Goal: Task Accomplishment & Management: Complete application form

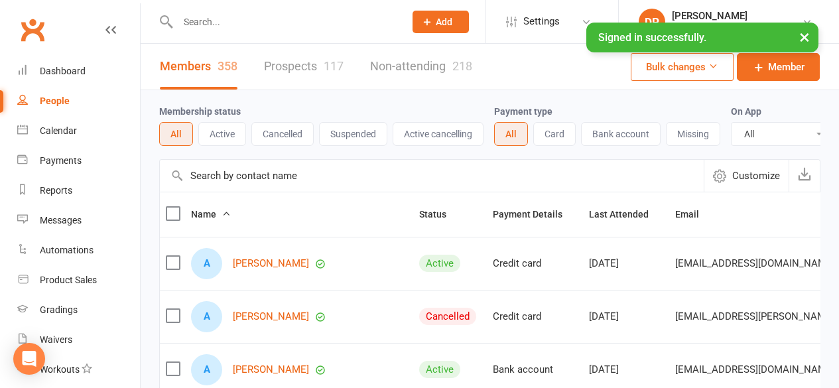
select select "100"
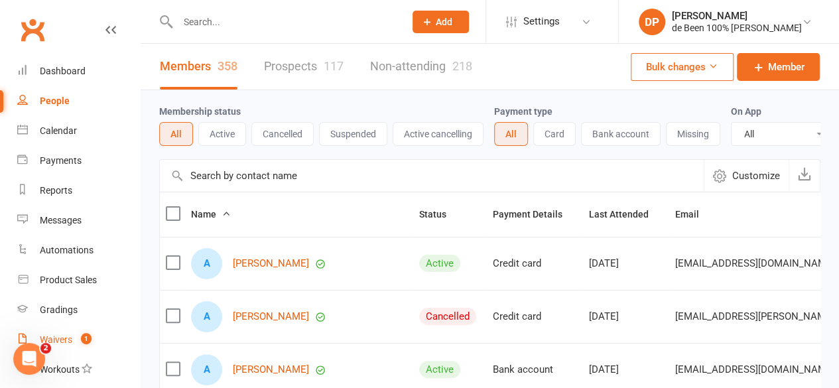
click at [62, 341] on div "Waivers" at bounding box center [56, 339] width 33 height 11
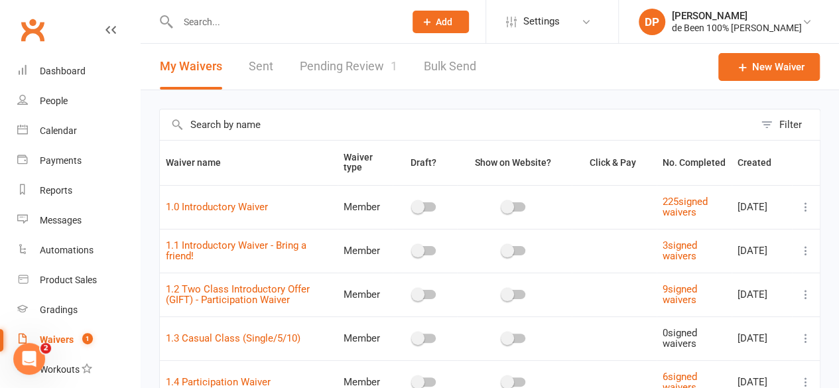
click at [336, 68] on link "Pending Review 1" at bounding box center [349, 67] width 98 height 46
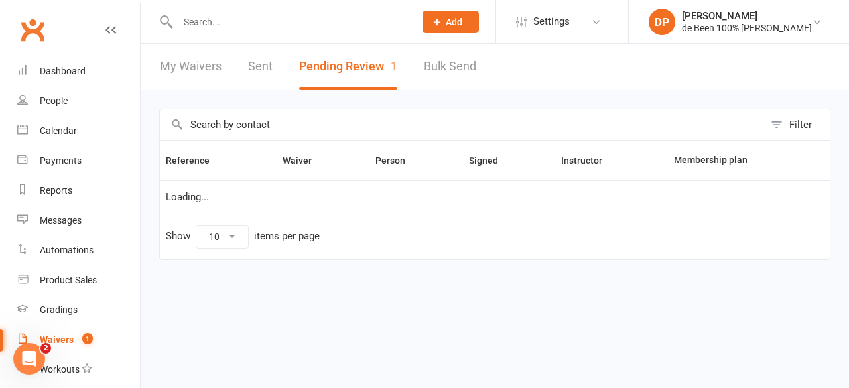
select select "100"
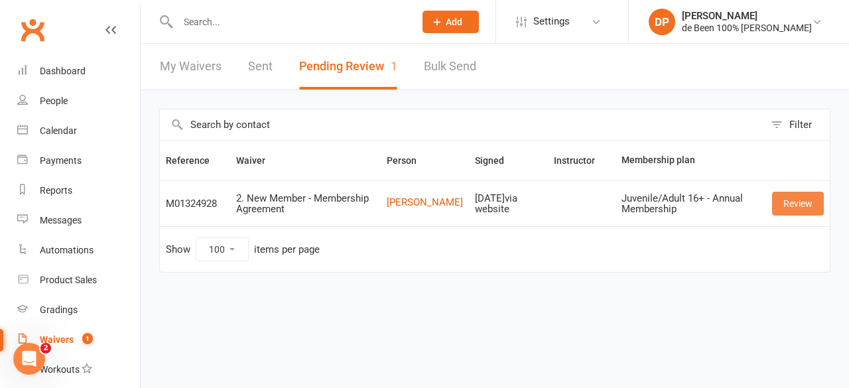
click at [800, 202] on link "Review" at bounding box center [798, 204] width 52 height 24
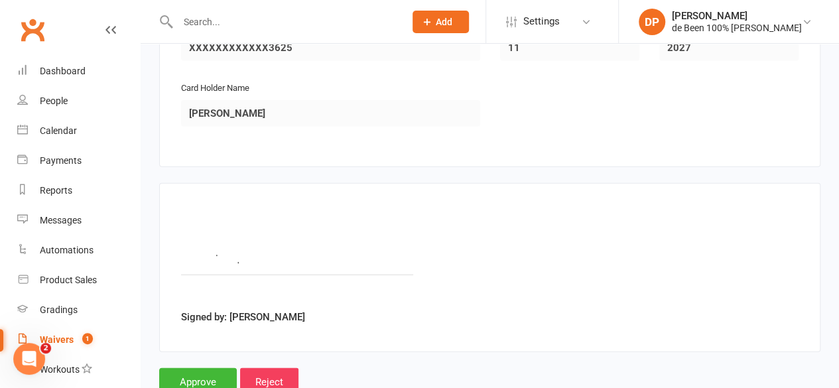
scroll to position [1777, 0]
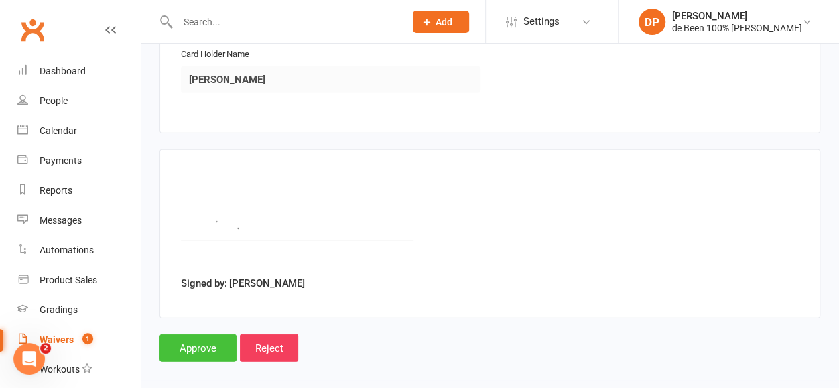
click at [198, 334] on input "Approve" at bounding box center [198, 348] width 78 height 28
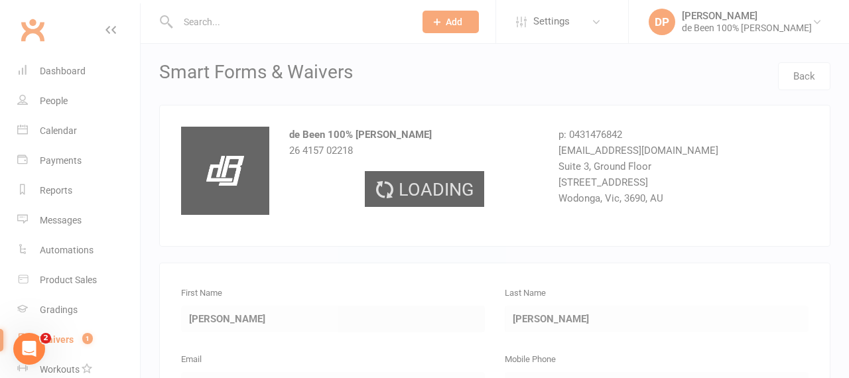
select select "100"
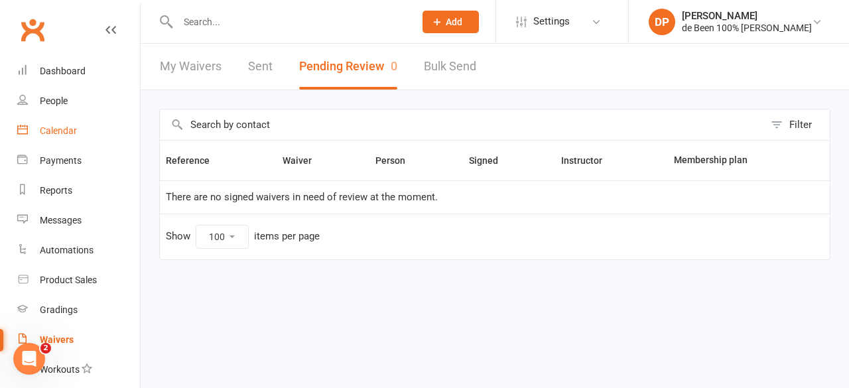
click at [56, 130] on div "Calendar" at bounding box center [58, 130] width 37 height 11
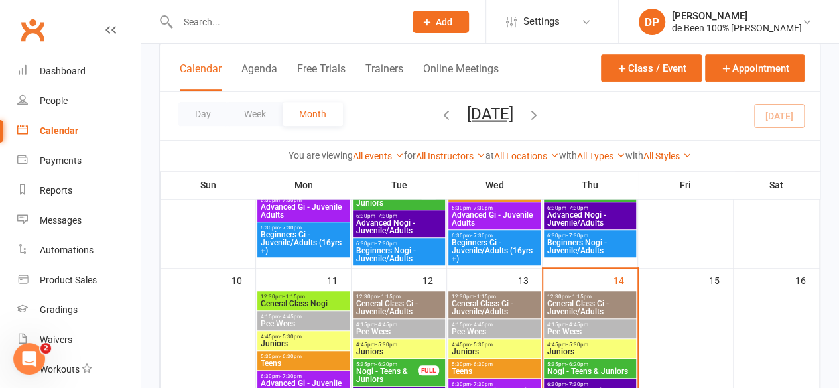
scroll to position [388, 0]
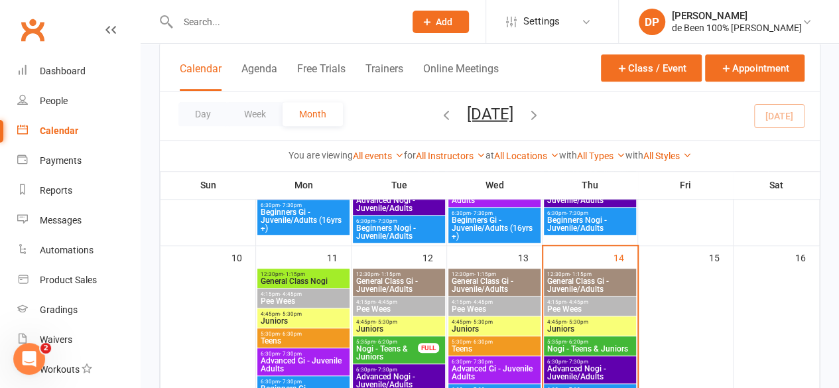
click at [563, 305] on span "Pee Wees" at bounding box center [590, 309] width 87 height 8
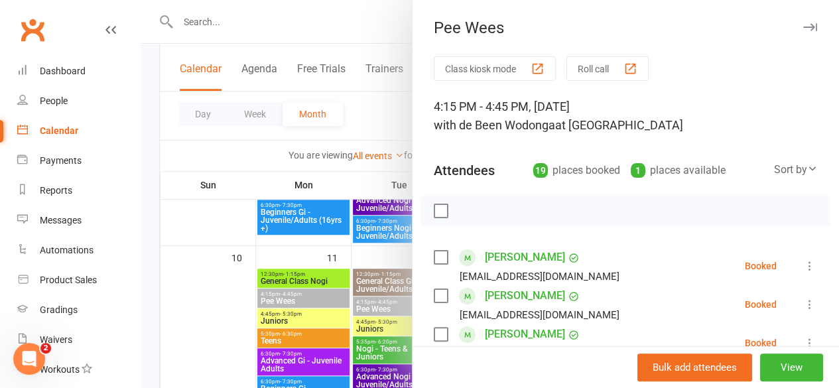
click at [774, 173] on div "Sort by" at bounding box center [796, 169] width 44 height 17
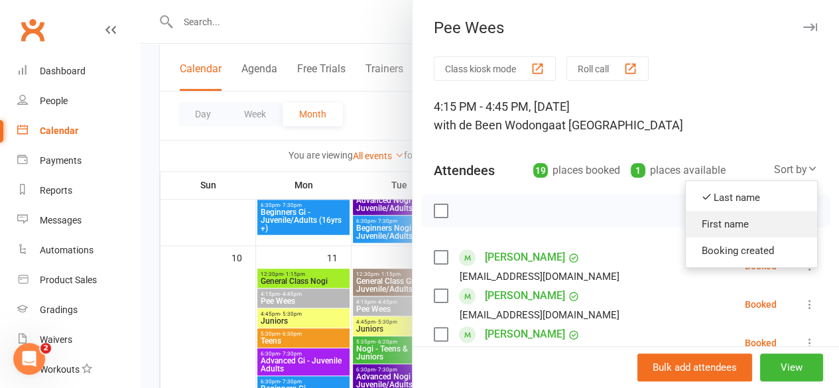
click at [702, 220] on link "First name" at bounding box center [751, 224] width 131 height 27
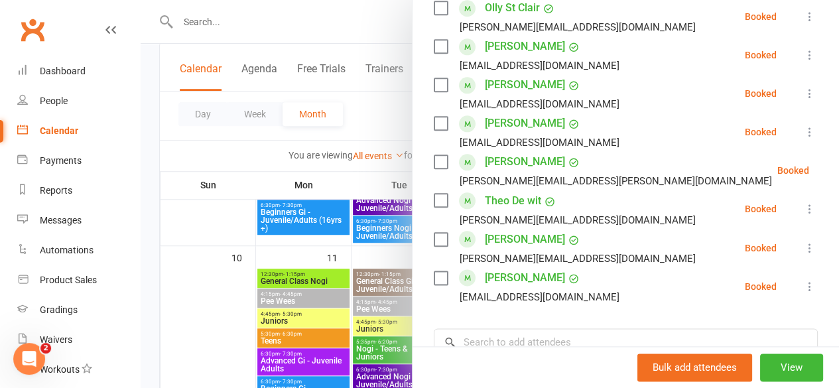
scroll to position [701, 0]
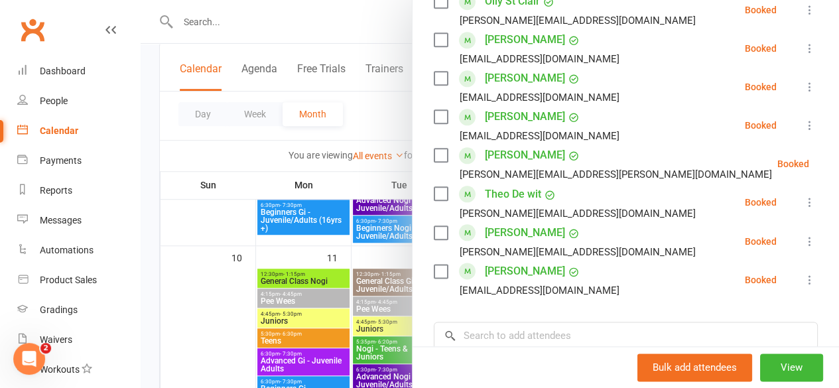
click at [200, 309] on div at bounding box center [490, 194] width 699 height 388
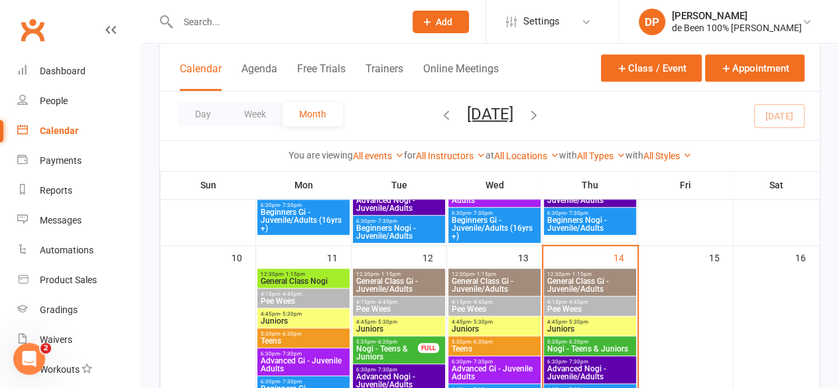
click at [571, 325] on span "Juniors" at bounding box center [590, 329] width 87 height 8
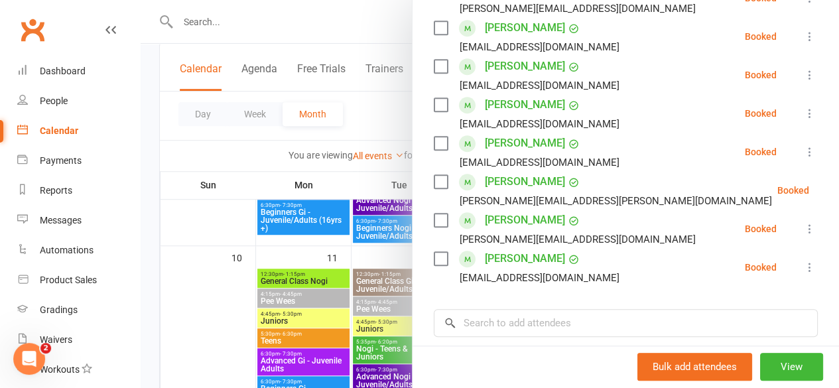
scroll to position [445, 0]
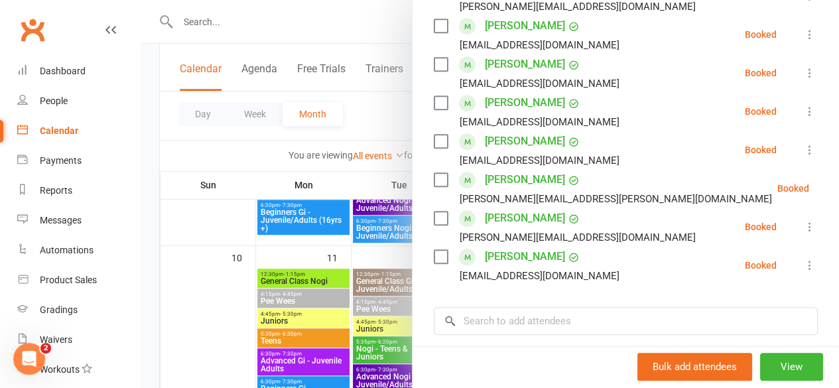
click at [207, 316] on div at bounding box center [490, 194] width 699 height 388
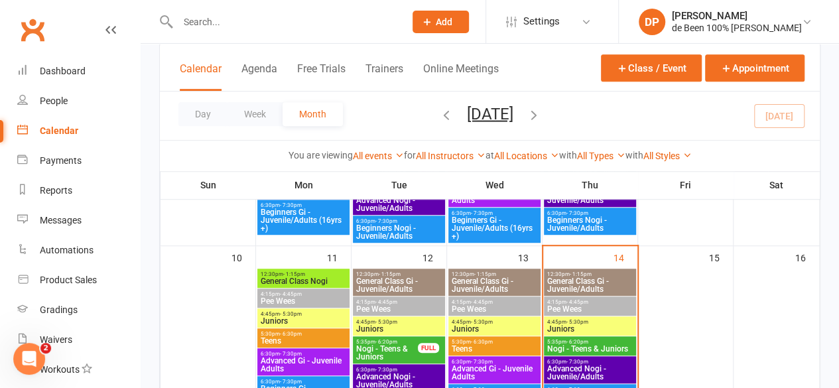
click at [571, 345] on span "Nogi - Teens & Juniors" at bounding box center [590, 349] width 87 height 8
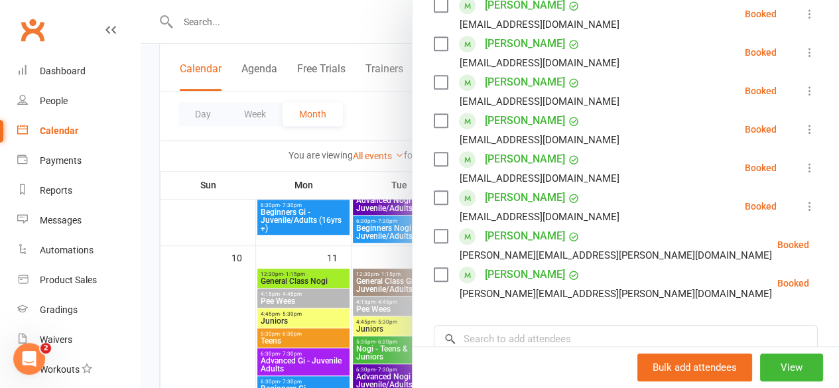
scroll to position [330, 0]
click at [197, 307] on div at bounding box center [490, 194] width 699 height 388
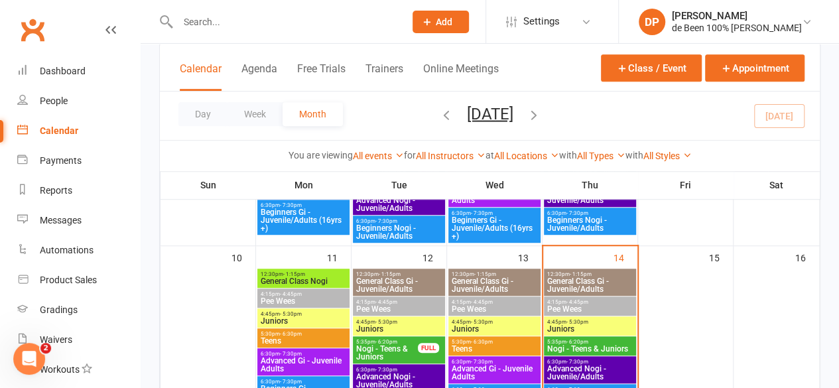
click at [592, 375] on span "Advanced Nogi - Juvenile/Adults" at bounding box center [590, 373] width 87 height 16
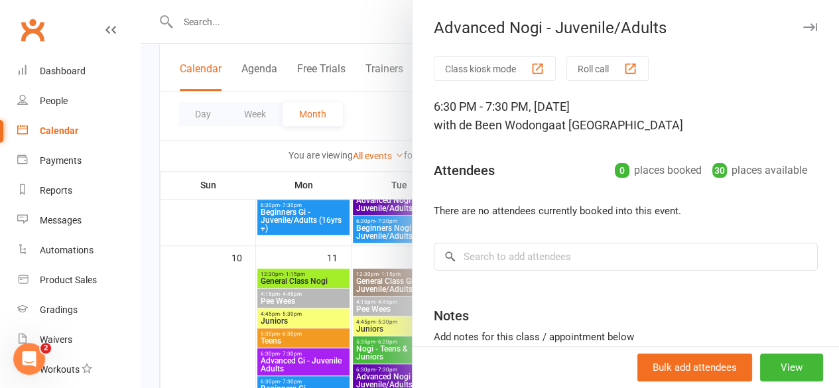
click at [198, 312] on div at bounding box center [490, 194] width 699 height 388
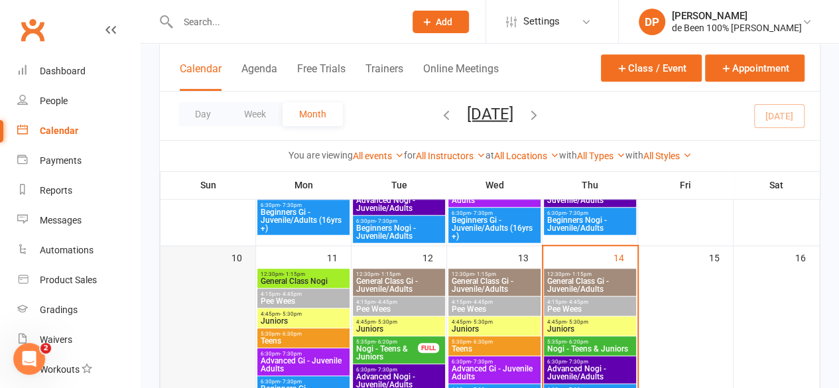
click at [162, 370] on div at bounding box center [208, 344] width 92 height 151
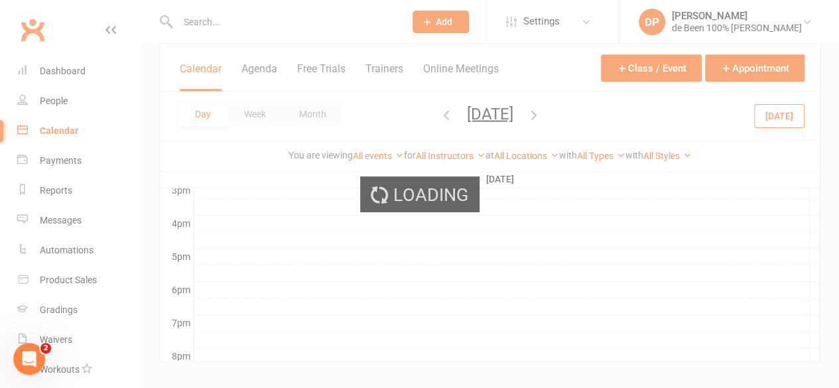
scroll to position [0, 0]
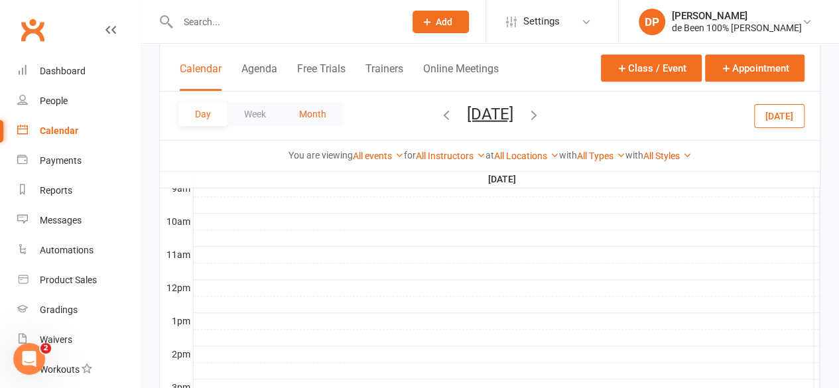
click at [311, 109] on button "Month" at bounding box center [313, 114] width 60 height 24
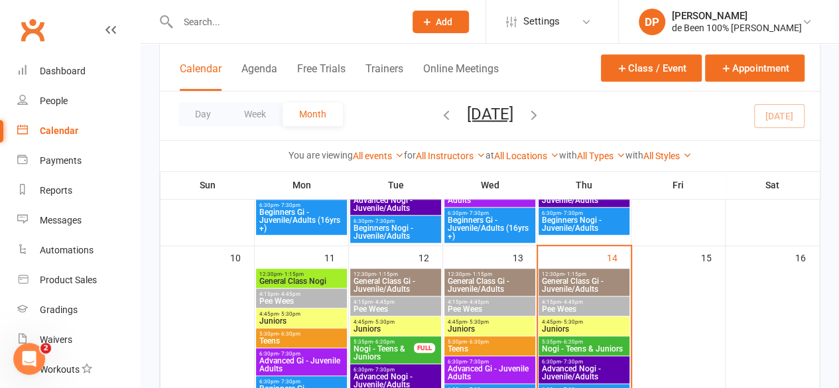
click at [567, 327] on span "Juniors" at bounding box center [584, 329] width 86 height 8
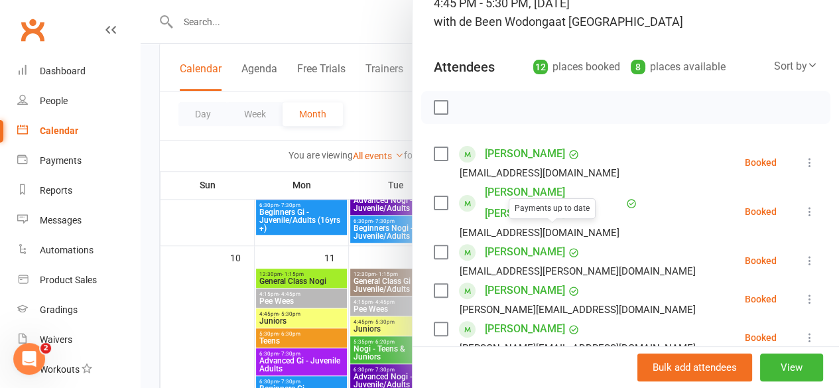
scroll to position [106, 0]
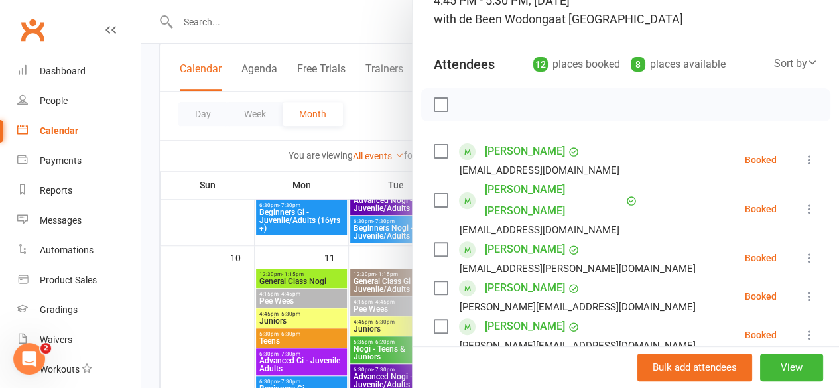
click at [222, 313] on div at bounding box center [490, 194] width 699 height 388
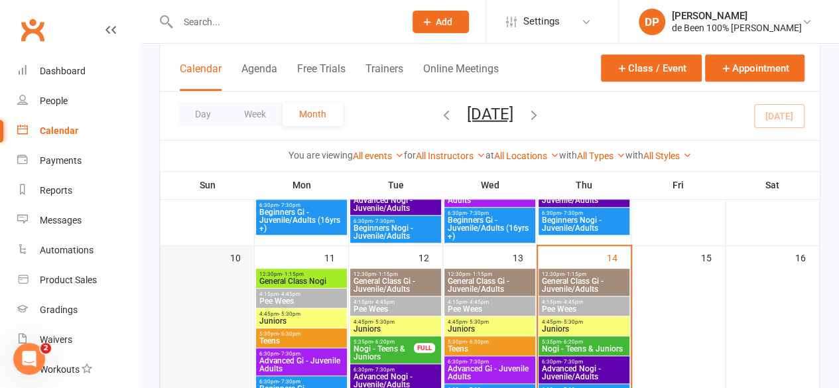
click at [194, 306] on div at bounding box center [207, 344] width 91 height 151
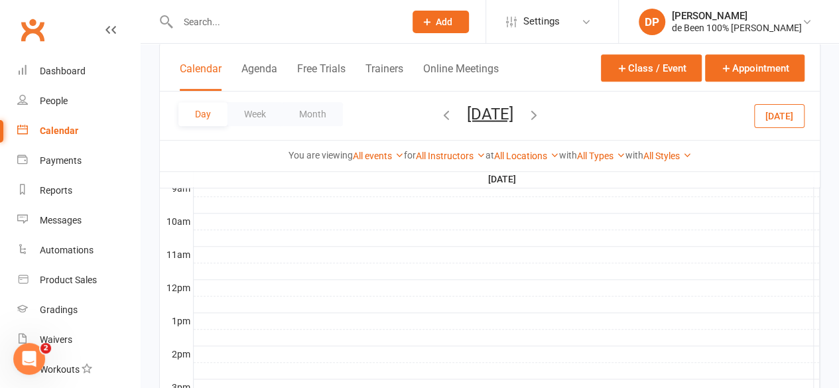
scroll to position [545, 0]
drag, startPoint x: 194, startPoint y: 306, endPoint x: 318, endPoint y: 111, distance: 231.0
click at [318, 111] on div "Class kiosk mode Member self check-in Roll call kiosk mode Staff check-in for m…" at bounding box center [489, 15] width 661 height 994
click at [318, 111] on button "Month" at bounding box center [313, 114] width 60 height 24
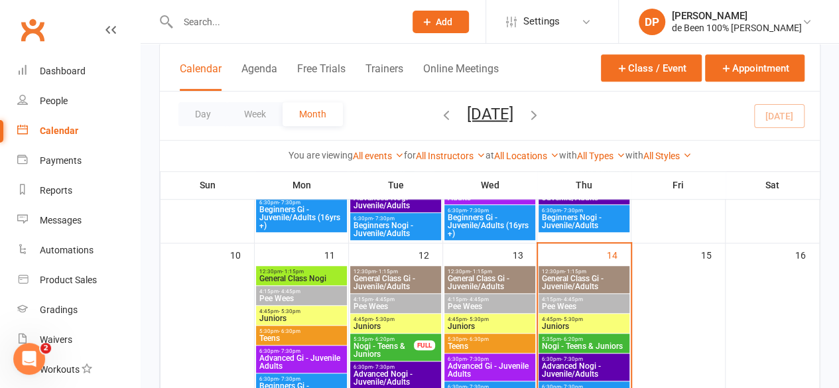
scroll to position [390, 0]
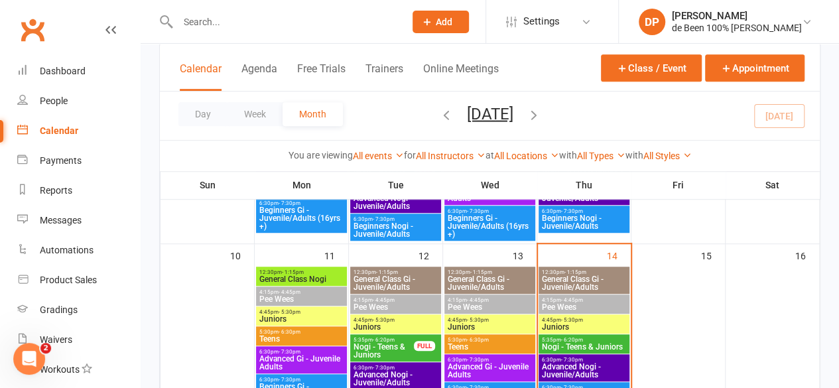
click at [583, 301] on span "4:15pm - 4:45pm" at bounding box center [584, 300] width 86 height 6
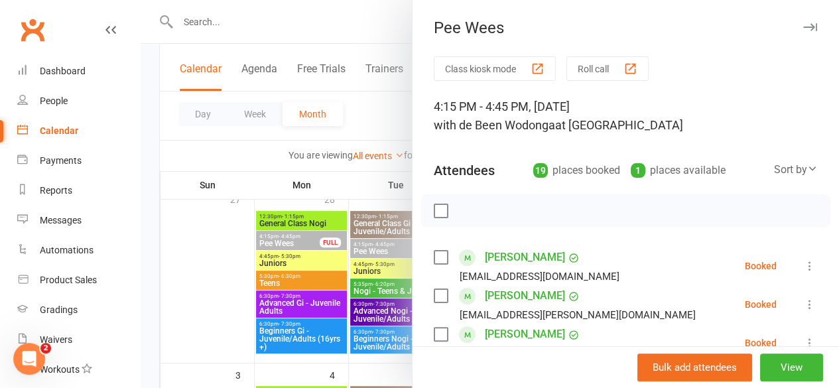
scroll to position [0, 0]
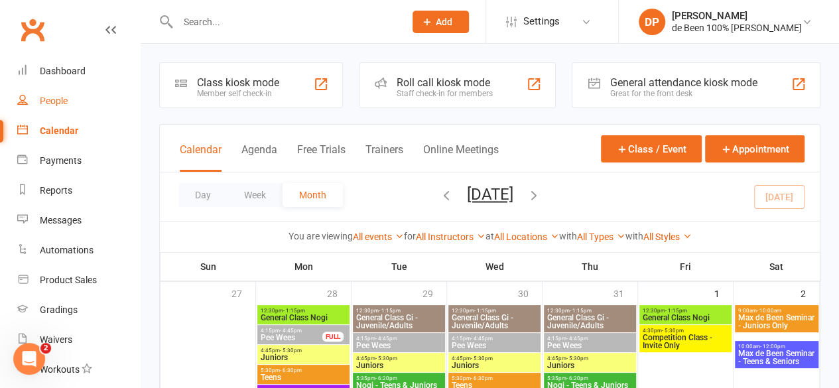
click at [43, 104] on div "People" at bounding box center [54, 101] width 28 height 11
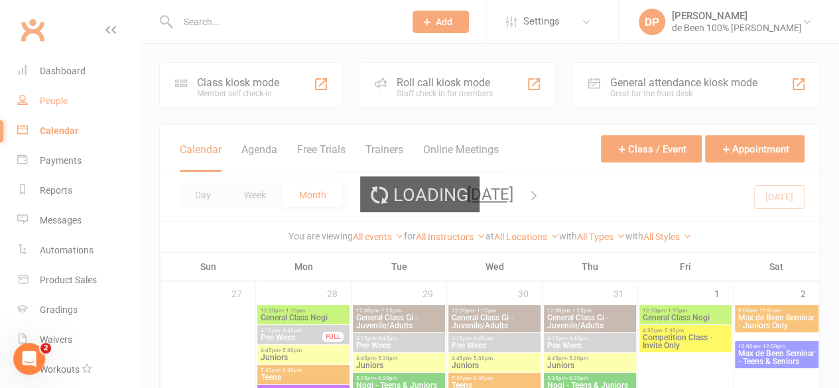
select select "100"
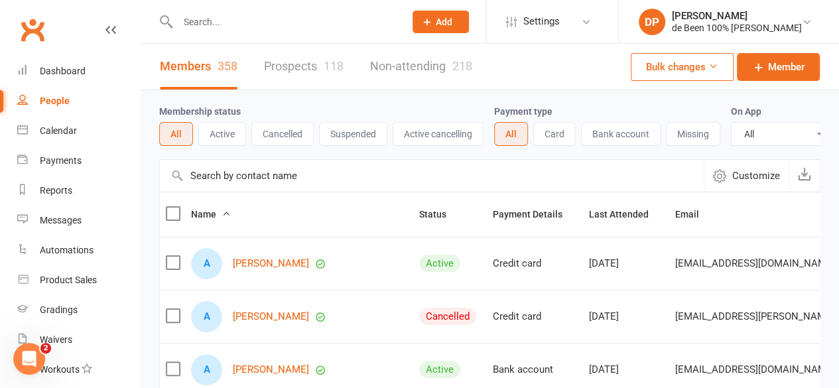
click at [43, 104] on div "People" at bounding box center [55, 101] width 30 height 11
click at [301, 66] on link "Prospects 118" at bounding box center [304, 67] width 80 height 46
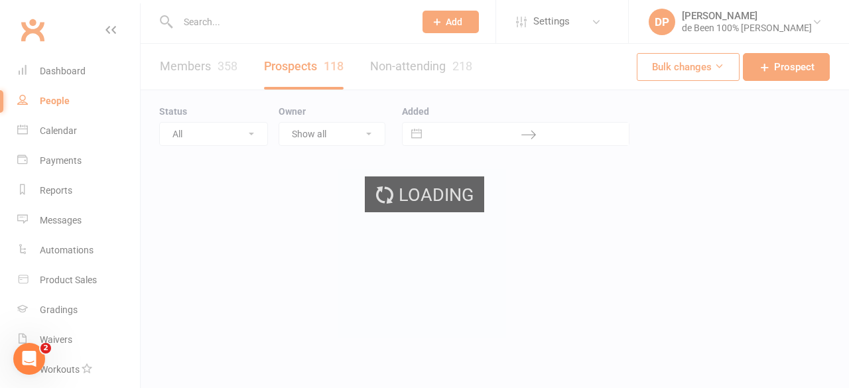
select select "50"
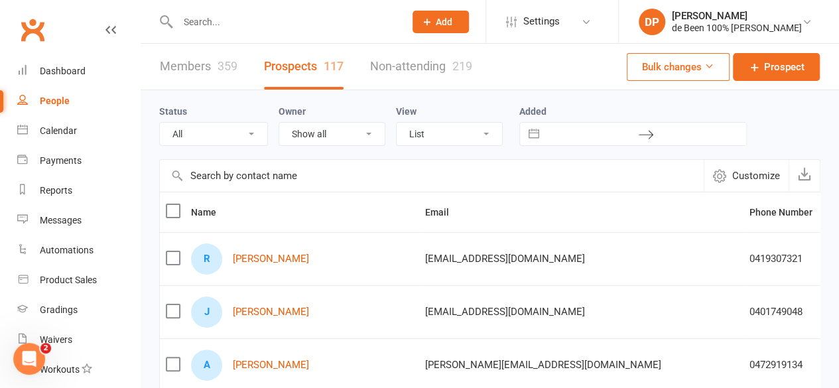
click at [221, 174] on input "text" at bounding box center [432, 176] width 544 height 32
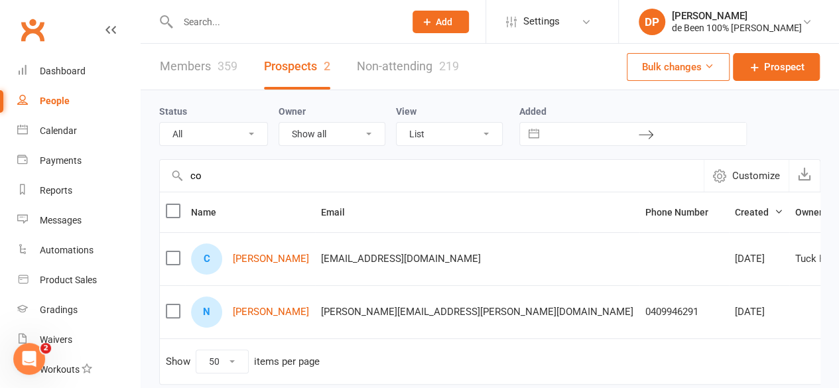
type input "c"
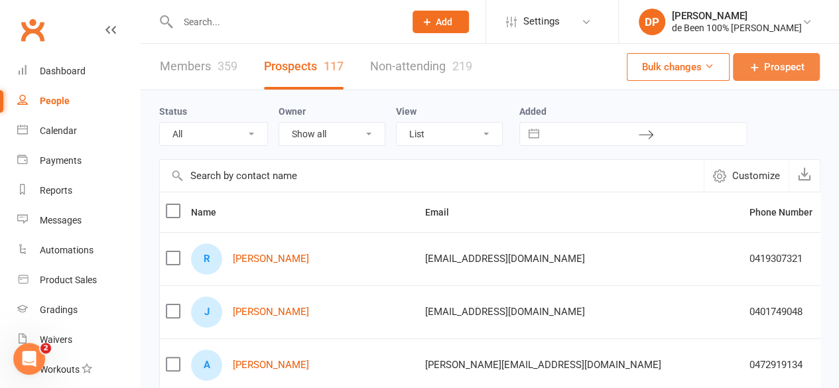
click at [771, 71] on span "Prospect" at bounding box center [784, 67] width 40 height 16
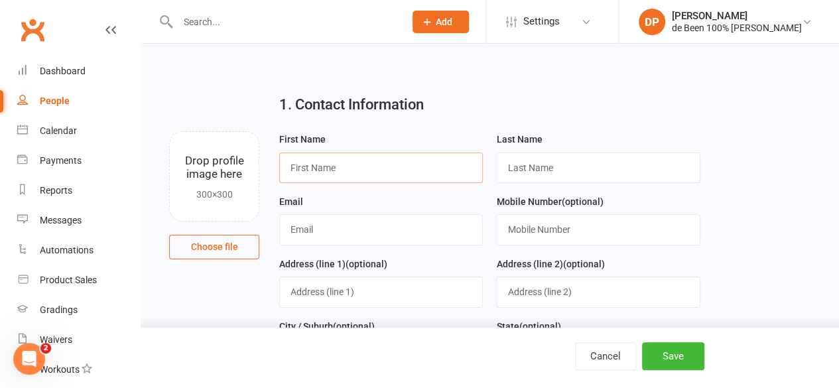
click at [301, 171] on input "text" at bounding box center [381, 168] width 204 height 31
type input "Thomas"
type input "Colbey"
click at [296, 234] on input "text" at bounding box center [381, 229] width 204 height 31
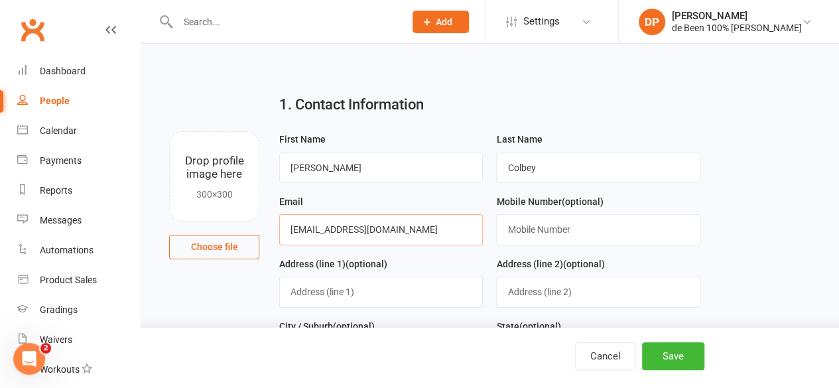
type input "colbey79@hotmail.com"
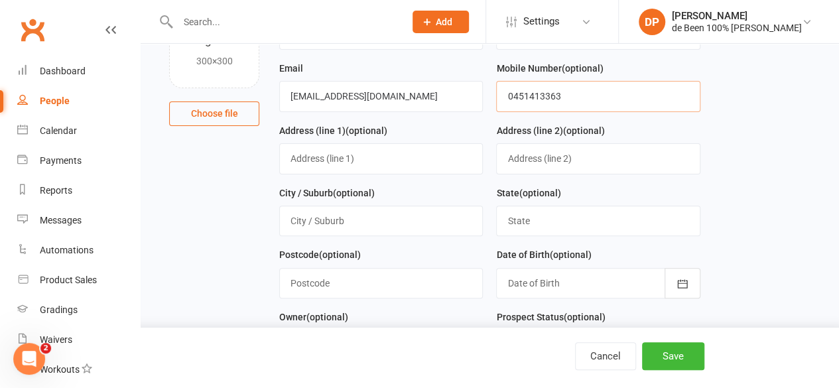
scroll to position [134, 0]
type input "0451413363"
click at [316, 227] on input "text" at bounding box center [381, 220] width 204 height 31
click at [530, 208] on input "text" at bounding box center [598, 220] width 204 height 31
type input "NSW"
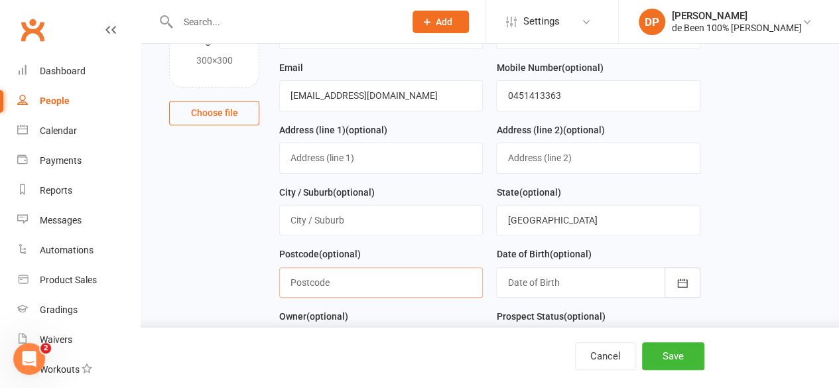
click at [349, 286] on input "text" at bounding box center [381, 282] width 204 height 31
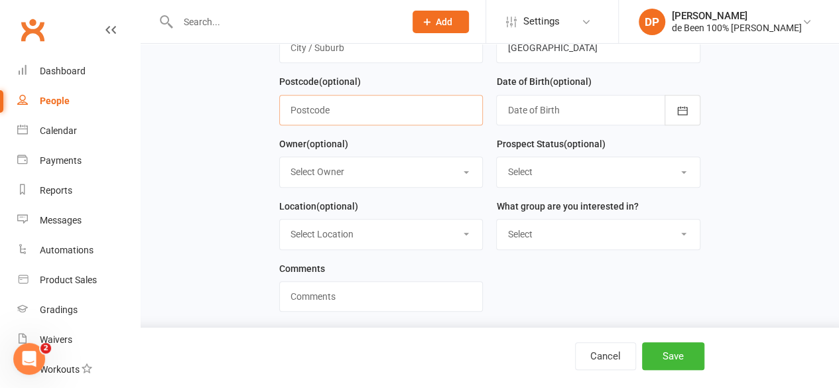
scroll to position [314, 0]
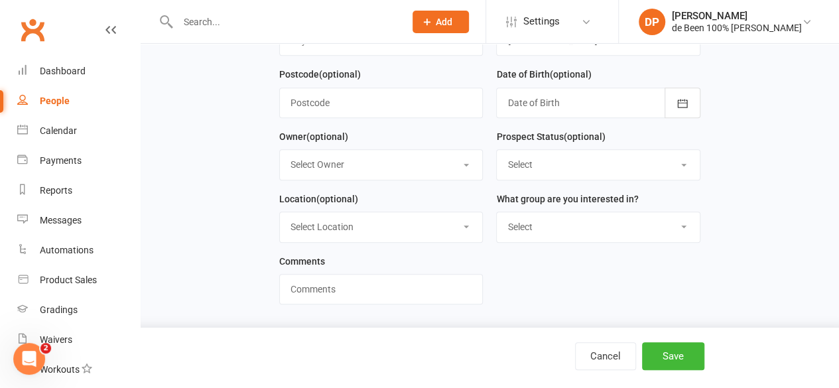
click at [435, 165] on select "Select Owner de Been Wodonga Tuck Havik Donna Probyn Jella de Been Kayla Bettany" at bounding box center [381, 164] width 202 height 29
select select "0"
click at [280, 150] on select "Select Owner de Been Wodonga Tuck Havik Donna Probyn Jella de Been Kayla Bettany" at bounding box center [381, 164] width 202 height 29
click at [529, 159] on select "Select Initial Contact Follow-up Call Follow-up Email Almost Ready Not Ready No…" at bounding box center [598, 164] width 202 height 29
select select "Almost Ready"
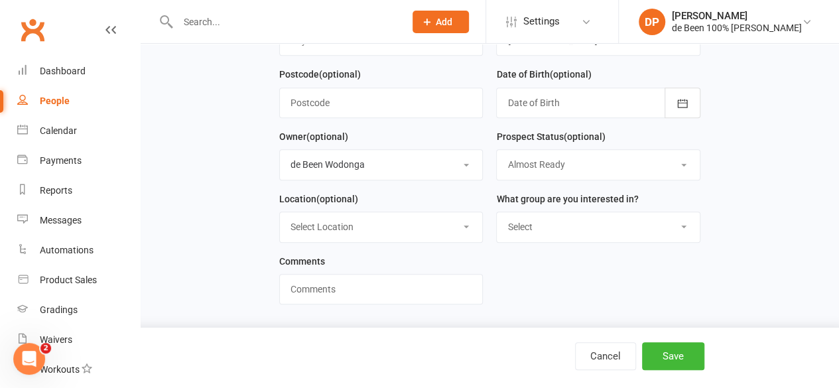
click at [497, 150] on select "Select Initial Contact Follow-up Call Follow-up Email Almost Ready Not Ready No…" at bounding box center [598, 164] width 202 height 29
click at [331, 281] on input "text" at bounding box center [381, 289] width 204 height 31
type input "j"
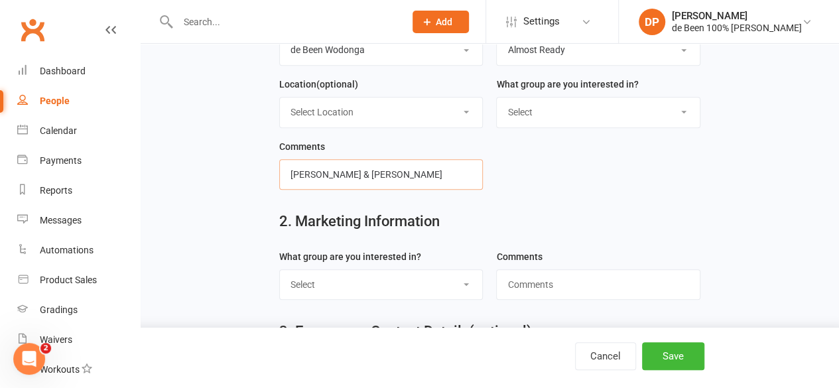
scroll to position [433, 0]
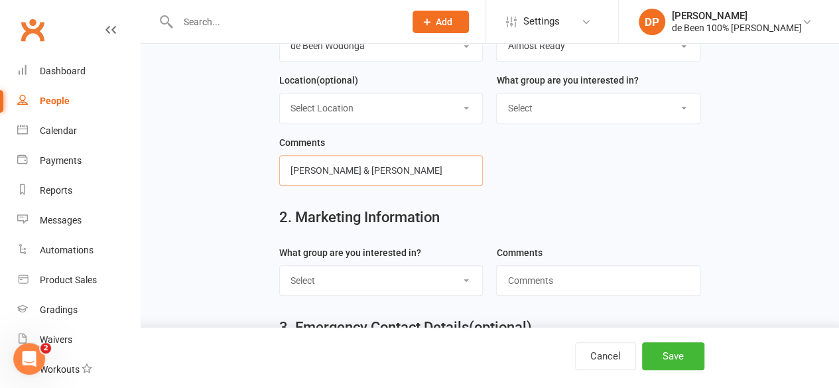
type input "Joseph & Levi"
click at [384, 279] on select "Select Peewees 5-7 Juniors 8-11 Teens 12-15 Juvenile Adults 16+" at bounding box center [381, 280] width 202 height 29
select select "Juniors 8-11"
click at [280, 266] on select "Select Peewees 5-7 Juniors 8-11 Teens 12-15 Juvenile Adults 16+" at bounding box center [381, 280] width 202 height 29
click at [564, 277] on input "text" at bounding box center [598, 280] width 204 height 31
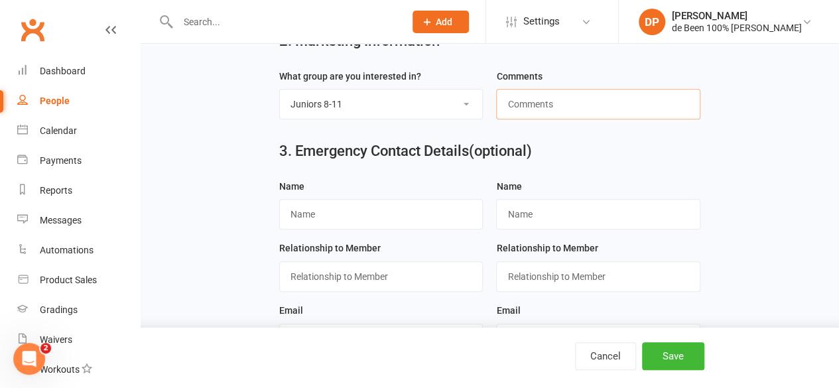
scroll to position [614, 0]
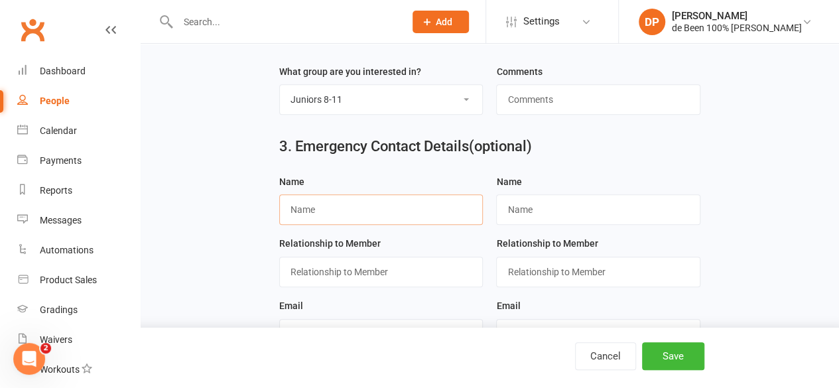
click at [304, 202] on input "text" at bounding box center [381, 209] width 204 height 31
type input "B"
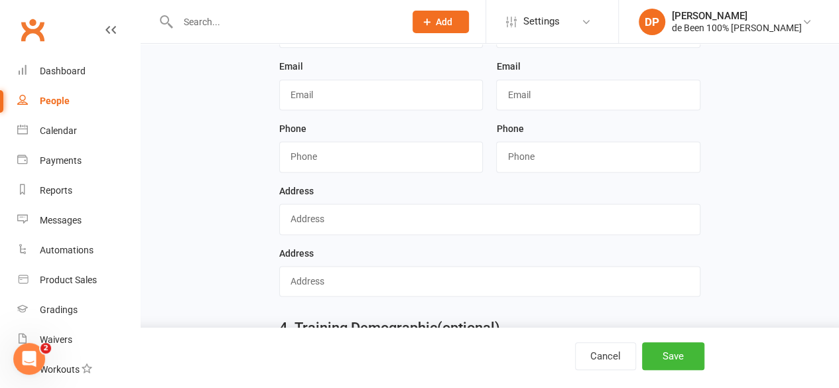
scroll to position [945, 0]
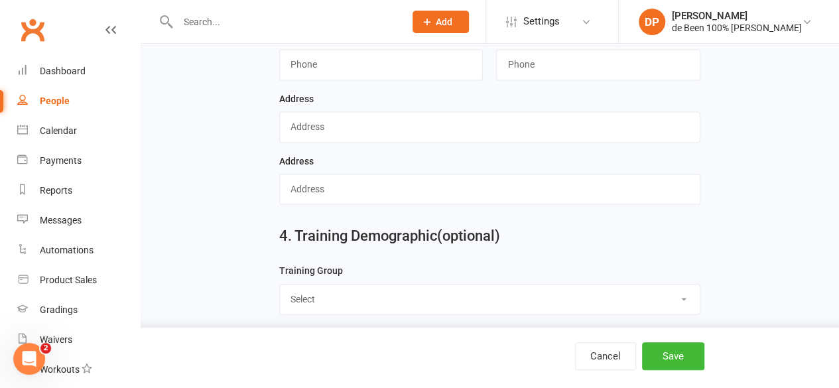
click at [314, 285] on select "Select Pee Wees 5-7yrs Juniors 8-11yrs Teens 12-15yrs Juvenile/Adult 16yrs+" at bounding box center [490, 299] width 420 height 29
select select "Juniors 8-11yrs"
click at [280, 285] on select "Select Pee Wees 5-7yrs Juniors 8-11yrs Teens 12-15yrs Juvenile/Adult 16yrs+" at bounding box center [490, 299] width 420 height 29
click at [677, 356] on button "Save" at bounding box center [673, 356] width 62 height 28
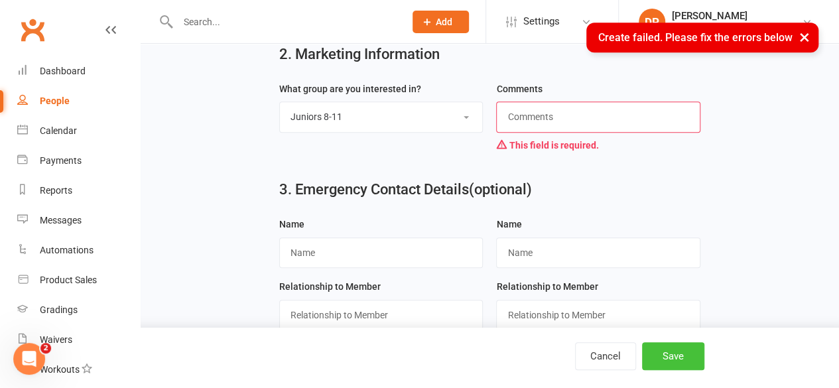
scroll to position [621, 0]
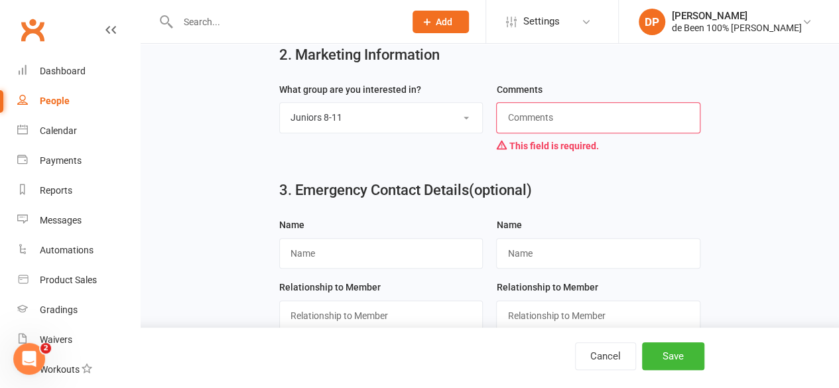
click at [548, 103] on input "text" at bounding box center [598, 117] width 204 height 31
type input "Return to training"
click at [677, 365] on button "Save" at bounding box center [673, 356] width 62 height 28
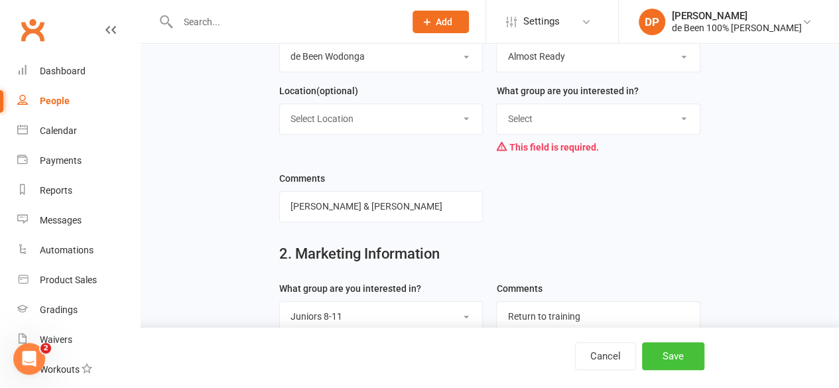
scroll to position [421, 0]
click at [562, 108] on select "Select Peewees 5-7 Juniors 8-11 Teens 12-15 Juvenile Adults 16+" at bounding box center [598, 119] width 202 height 29
select select "Juniors 8-11"
click at [497, 105] on select "Select Peewees 5-7 Juniors 8-11 Teens 12-15 Juvenile Adults 16+" at bounding box center [598, 119] width 202 height 29
click at [675, 355] on button "Save" at bounding box center [673, 356] width 62 height 28
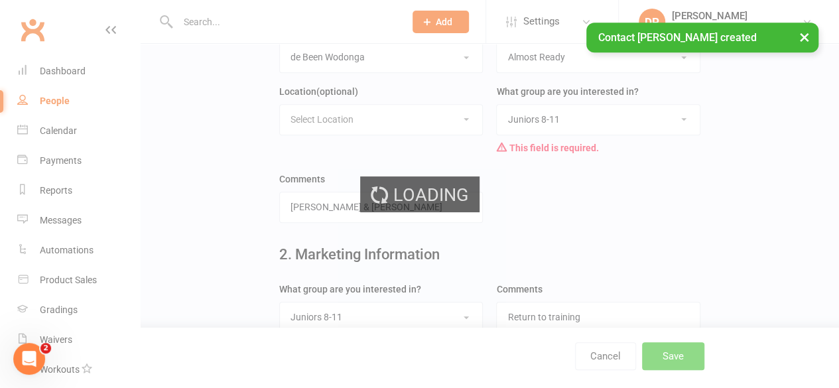
scroll to position [0, 0]
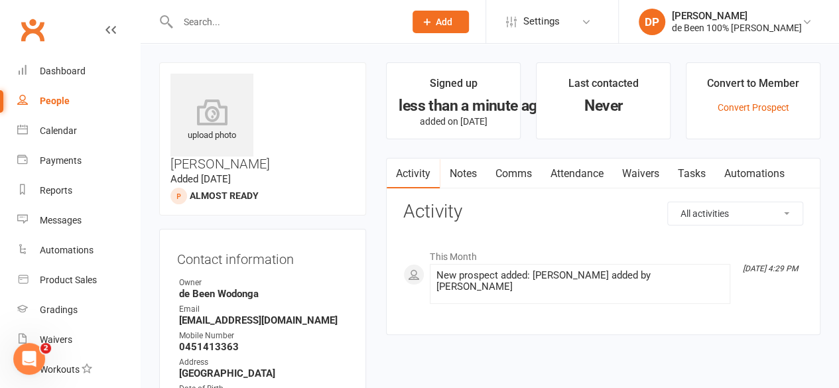
click at [646, 170] on link "Waivers" at bounding box center [640, 174] width 56 height 31
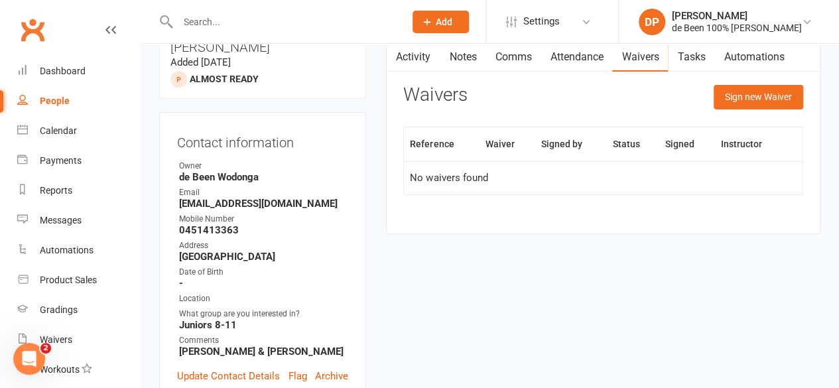
scroll to position [117, 0]
click at [280, 318] on strong "Juniors 8-11" at bounding box center [263, 324] width 169 height 12
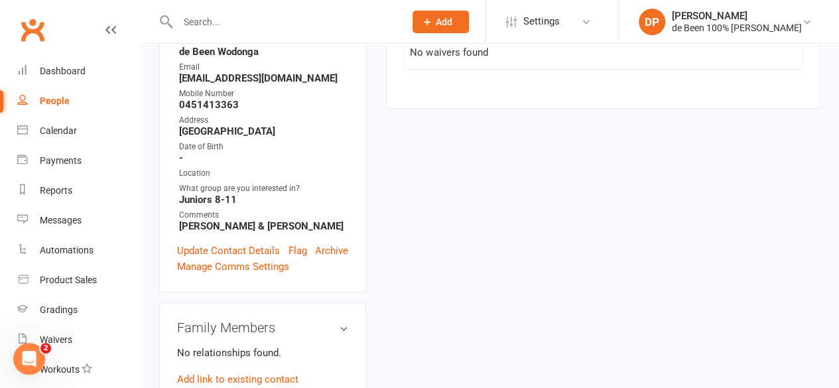
scroll to position [257, 0]
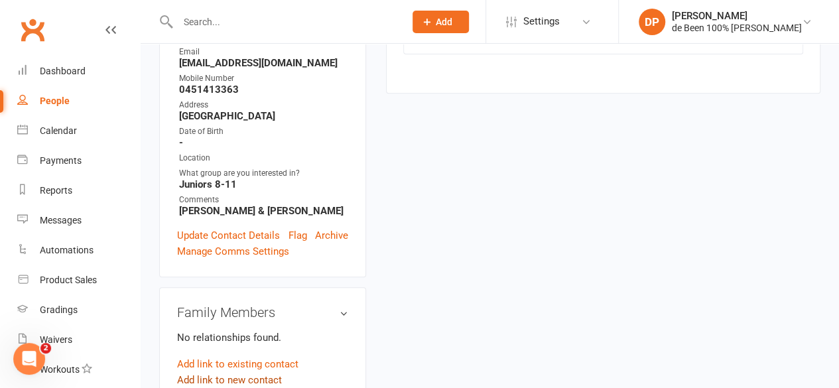
click at [226, 372] on link "Add link to new contact" at bounding box center [229, 380] width 105 height 16
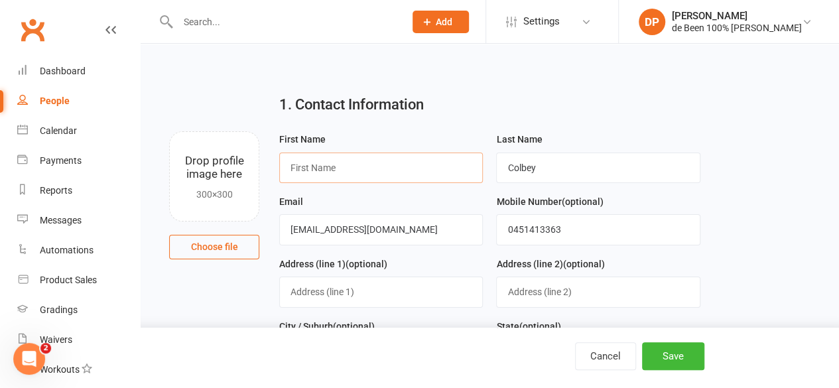
click at [304, 170] on input "text" at bounding box center [381, 168] width 204 height 31
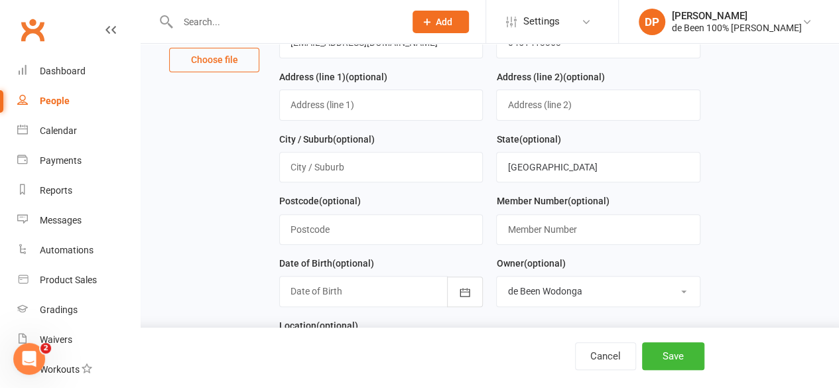
scroll to position [184, 0]
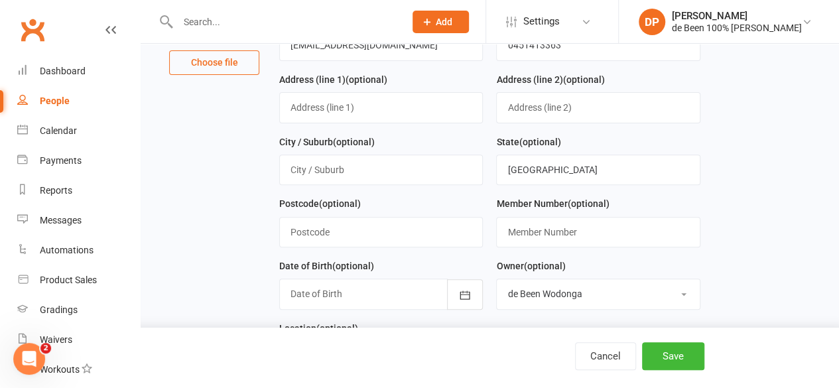
type input "Levi"
click at [316, 101] on input "text" at bounding box center [381, 107] width 204 height 31
type input "Unit2/4 Briese Ct"
type input "Thurgooona"
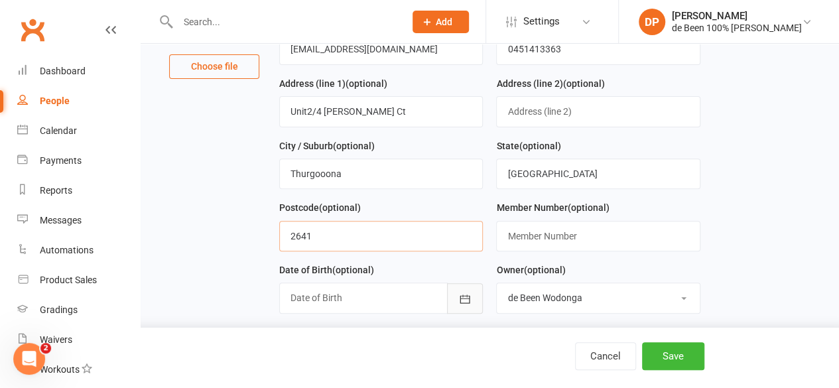
scroll to position [188, 0]
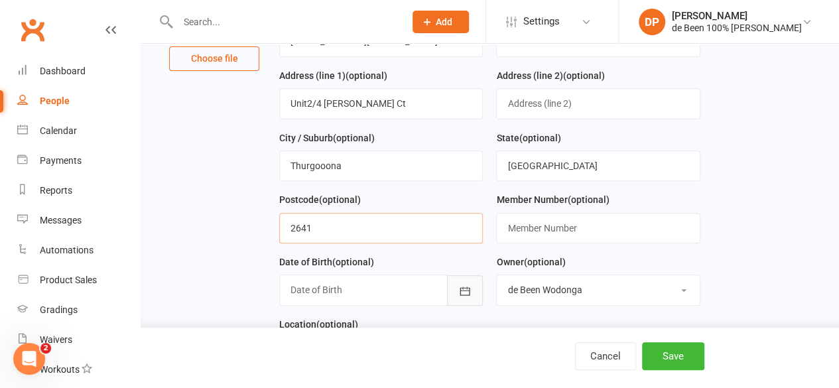
type input "2641"
click at [466, 287] on icon "button" at bounding box center [464, 291] width 13 height 13
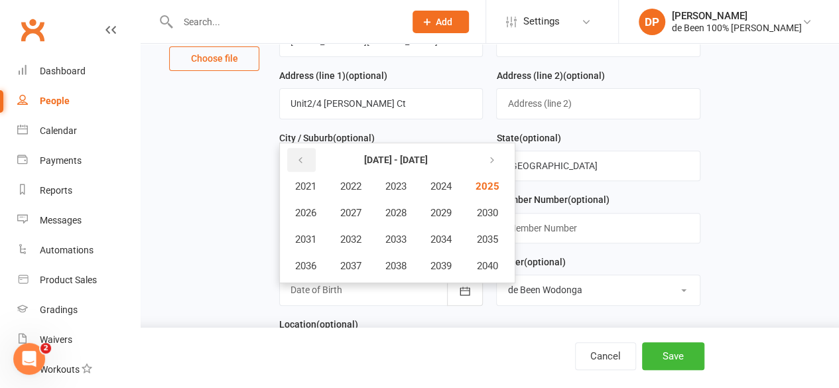
click at [300, 155] on icon "button" at bounding box center [300, 160] width 9 height 11
click at [303, 263] on span "2016" at bounding box center [305, 266] width 21 height 12
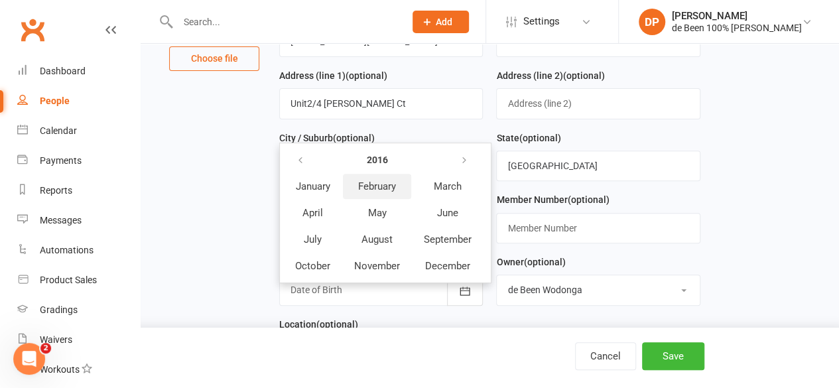
click at [377, 181] on span "February" at bounding box center [377, 186] width 38 height 12
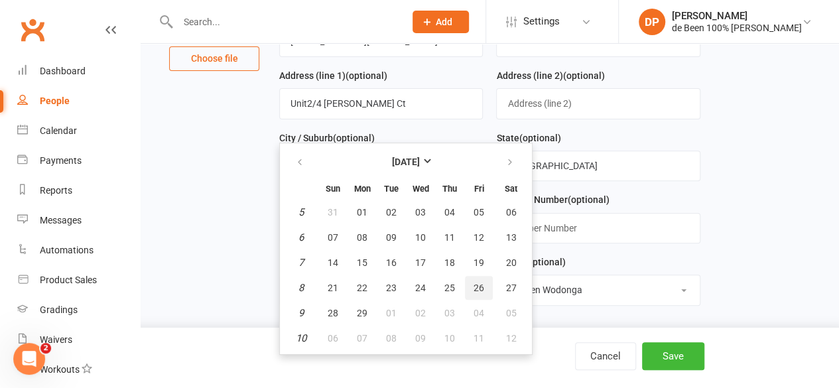
click at [486, 281] on button "26" at bounding box center [479, 288] width 28 height 24
type input "26 Feb 2016"
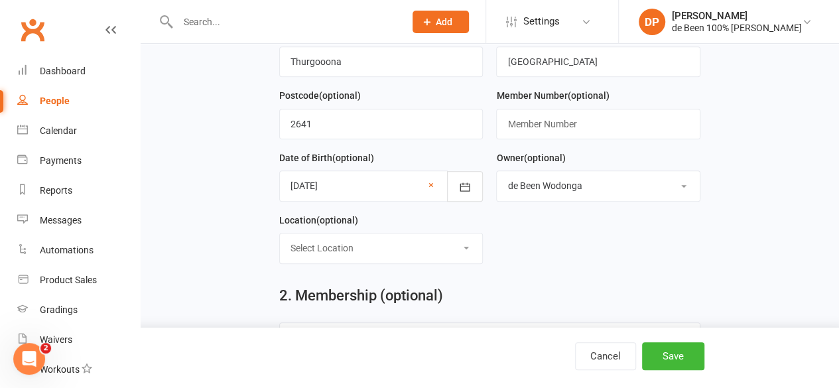
scroll to position [295, 0]
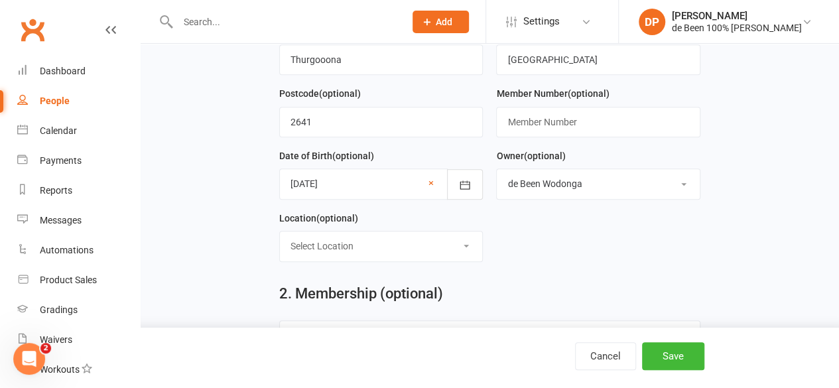
click at [358, 246] on select "Select Location Wodonga" at bounding box center [381, 246] width 202 height 29
select select "0"
click at [280, 232] on select "Select Location Wodonga" at bounding box center [381, 246] width 202 height 29
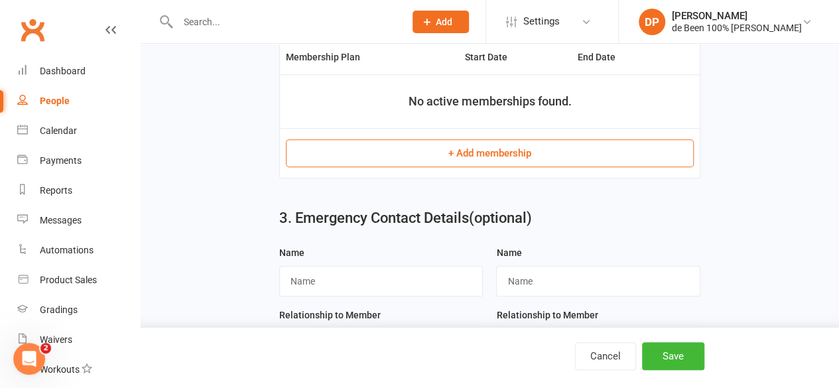
scroll to position [576, 0]
click at [334, 267] on input "text" at bounding box center [381, 280] width 204 height 31
click at [334, 267] on input "Bua Nitsunkit" at bounding box center [381, 280] width 204 height 31
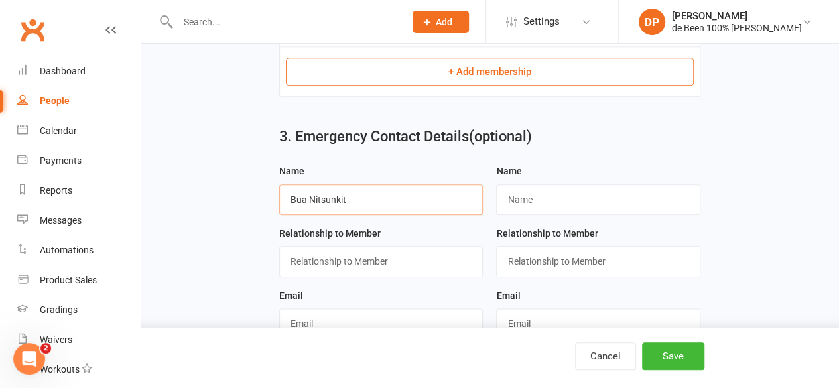
scroll to position [658, 0]
type input "Bua Nitsunkit"
click at [334, 255] on input "text" at bounding box center [381, 260] width 204 height 31
type input "Mother"
click at [338, 314] on input "text" at bounding box center [381, 323] width 204 height 31
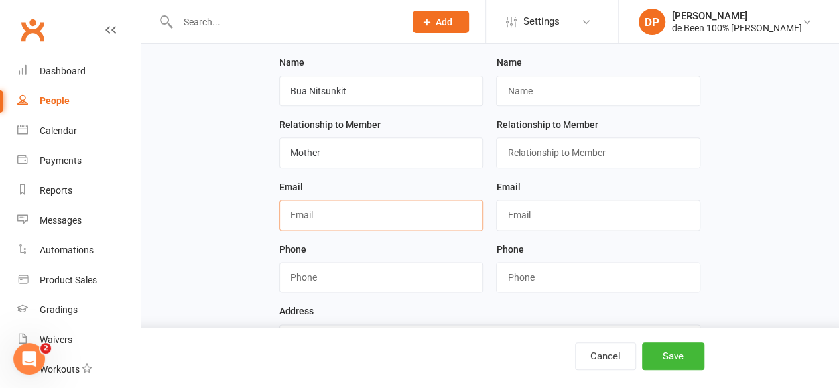
scroll to position [768, 0]
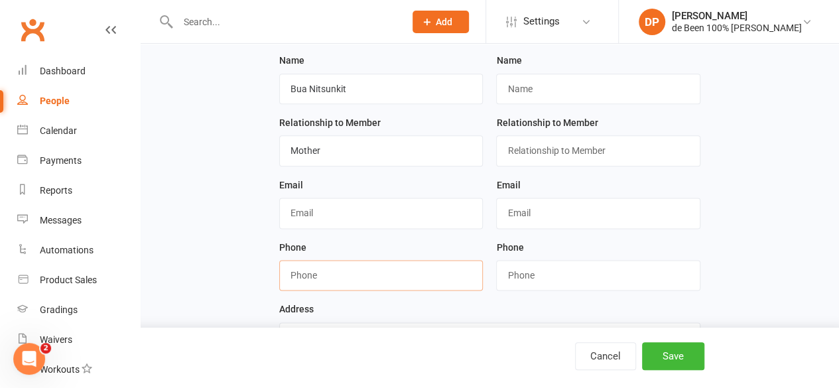
click at [319, 267] on input "string" at bounding box center [381, 275] width 204 height 31
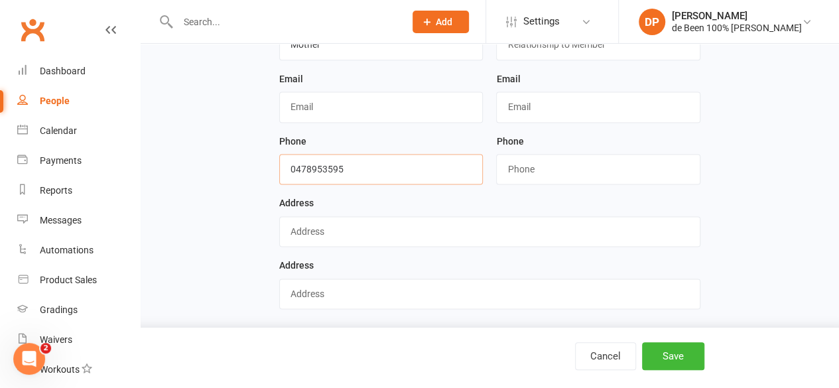
scroll to position [887, 0]
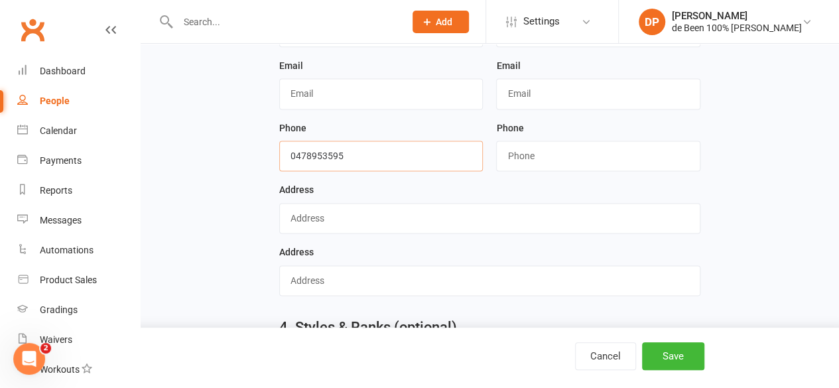
type input "0478953595"
click at [320, 204] on input "text" at bounding box center [489, 218] width 421 height 31
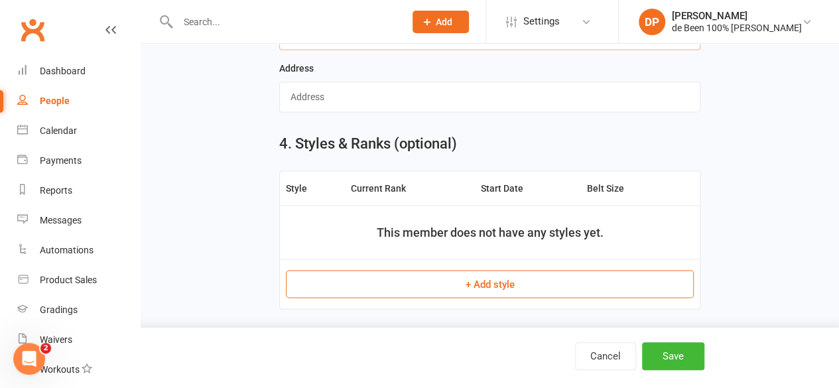
scroll to position [1073, 0]
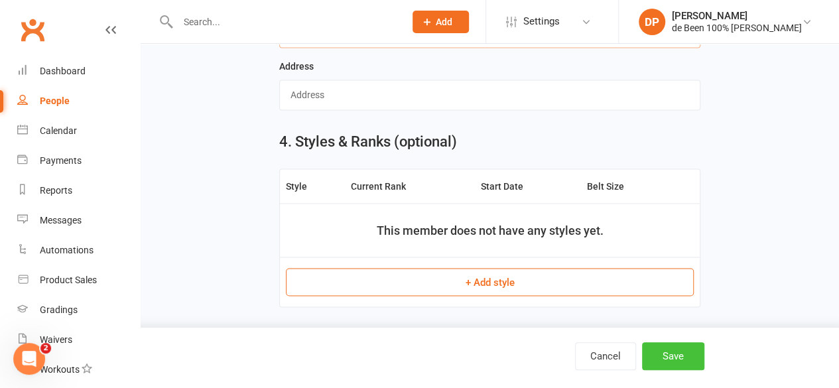
type input "Unit 2/4 Briese Ct Thurgoona"
click at [677, 358] on button "Save" at bounding box center [673, 356] width 62 height 28
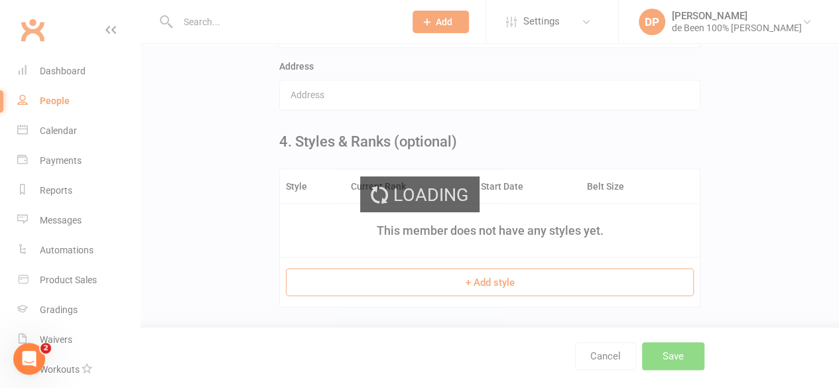
scroll to position [0, 0]
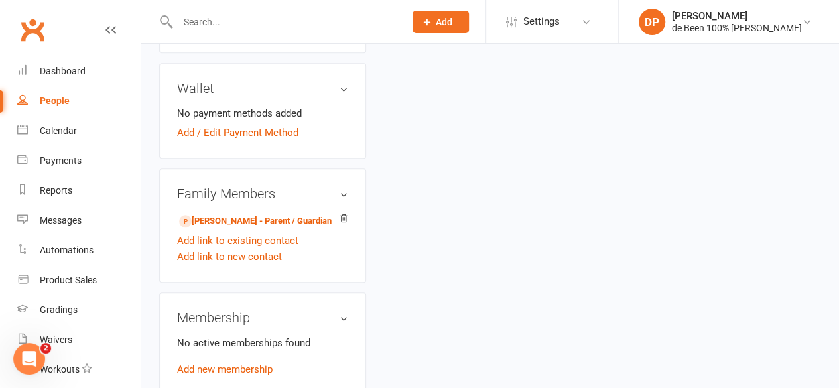
scroll to position [484, 0]
click at [218, 214] on link "Thomas Colbey - Parent / Guardian" at bounding box center [255, 221] width 153 height 14
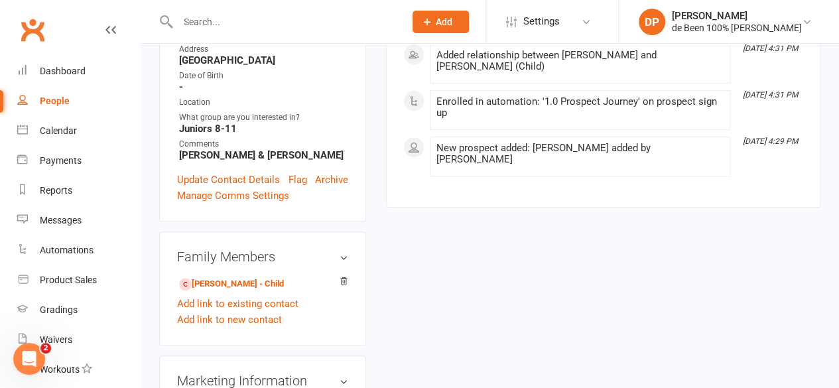
scroll to position [314, 0]
click at [287, 293] on div "Family Members Levi Colbey - Child Add link to existing contact Add link to new…" at bounding box center [262, 288] width 207 height 114
click at [249, 311] on link "Add link to new contact" at bounding box center [229, 319] width 105 height 16
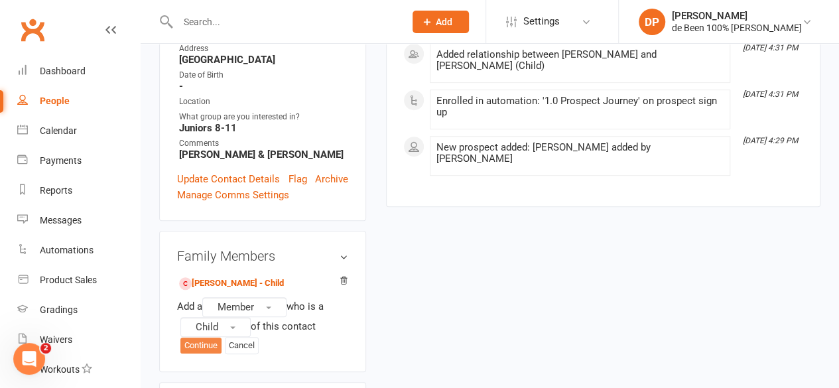
click at [204, 338] on button "Continue" at bounding box center [200, 346] width 41 height 16
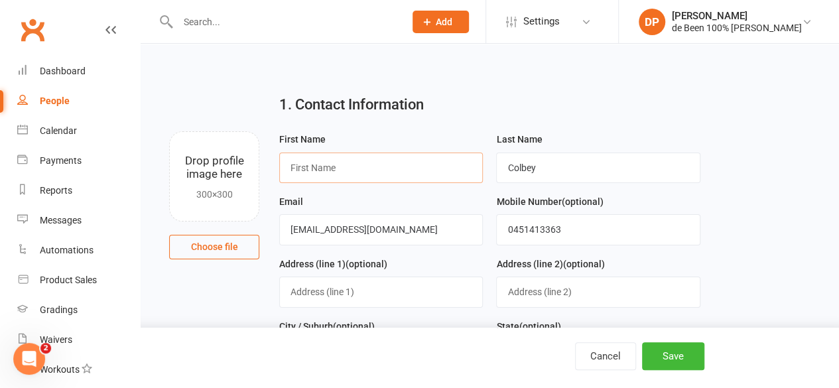
click at [314, 171] on input "text" at bounding box center [381, 168] width 204 height 31
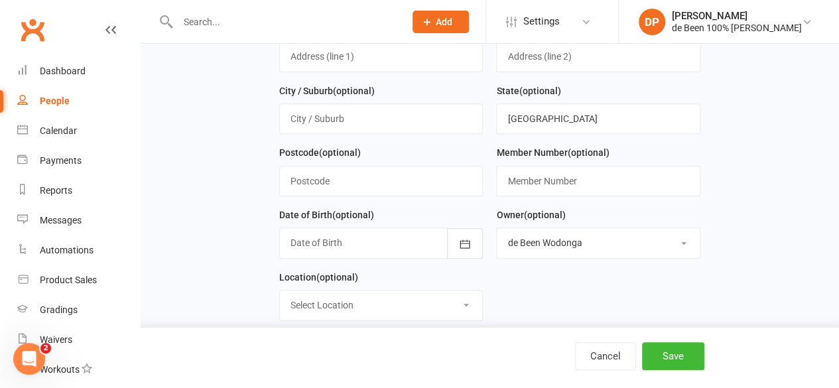
scroll to position [238, 0]
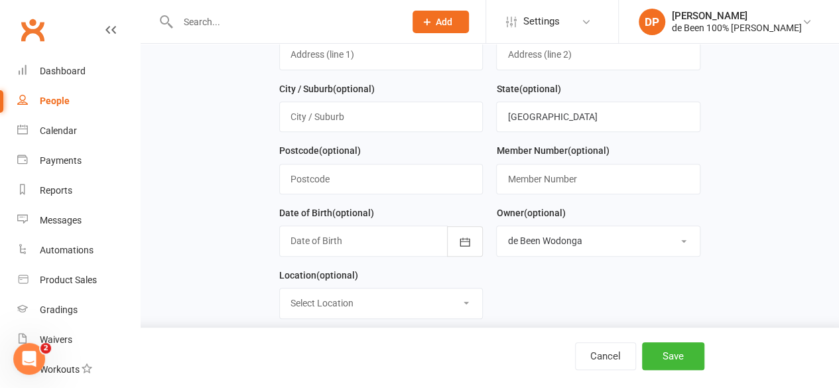
type input "Joseph"
click at [327, 236] on div at bounding box center [381, 241] width 204 height 31
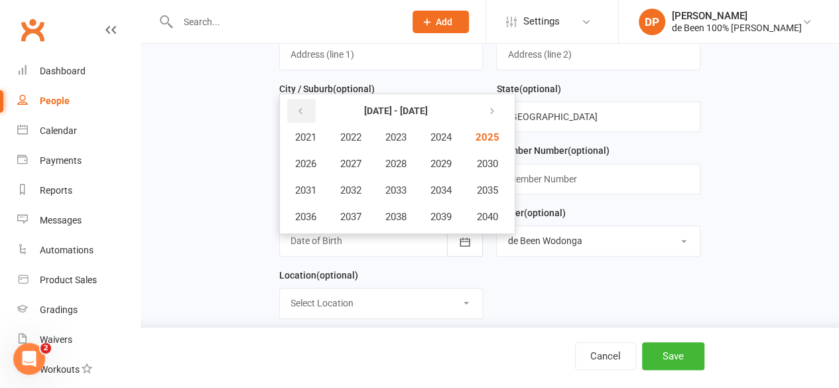
click at [300, 106] on icon "button" at bounding box center [300, 111] width 9 height 11
click at [352, 214] on span "2017" at bounding box center [350, 217] width 21 height 12
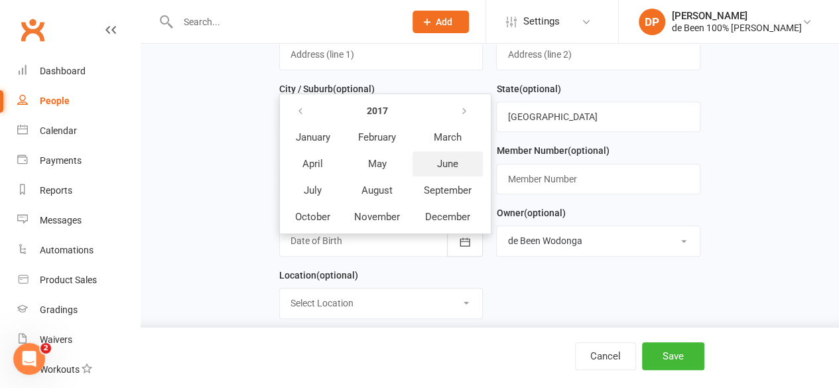
click at [456, 158] on span "June" at bounding box center [447, 164] width 21 height 12
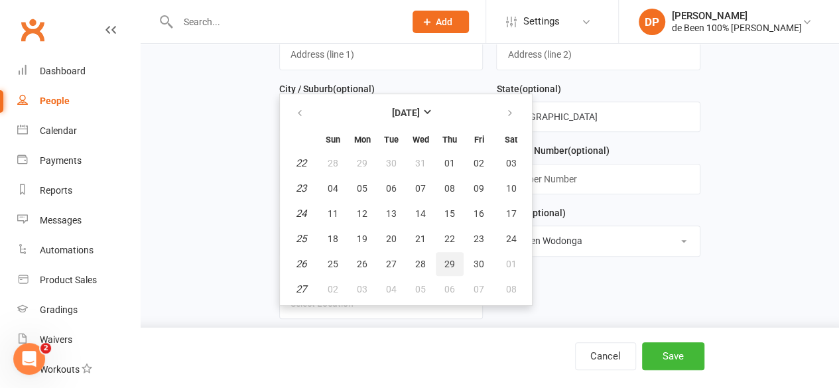
click at [454, 261] on span "29" at bounding box center [450, 264] width 11 height 11
type input "29 Jun 2017"
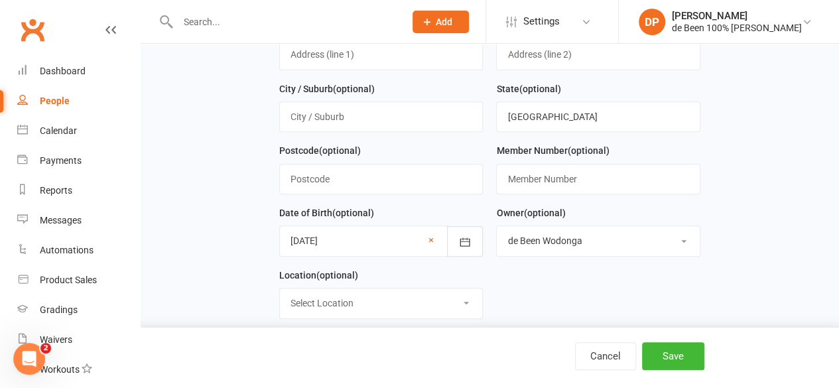
click at [474, 295] on select "Select Location Wodonga" at bounding box center [381, 303] width 202 height 29
select select "0"
click at [280, 289] on select "Select Location Wodonga" at bounding box center [381, 303] width 202 height 29
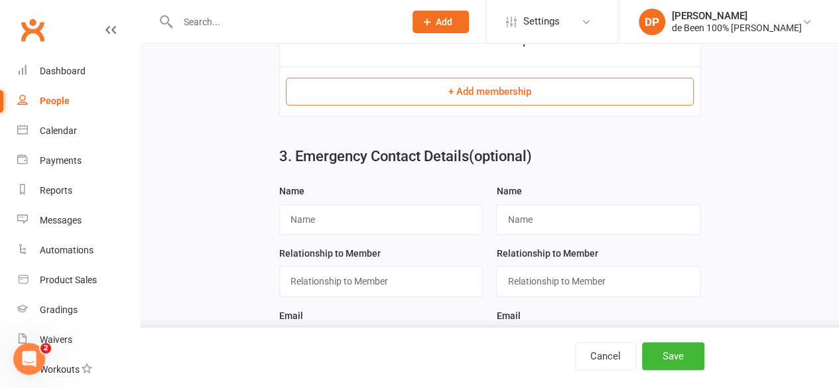
scroll to position [638, 0]
click at [340, 216] on input "text" at bounding box center [381, 219] width 204 height 31
type input "Bua Nitsunkit"
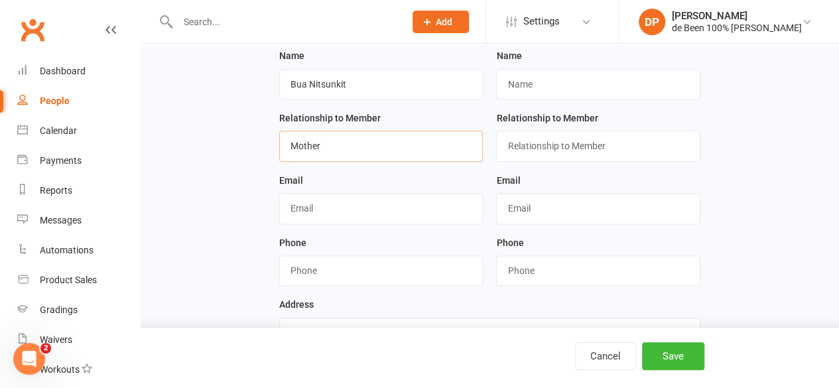
scroll to position [773, 0]
type input "Mother"
click at [322, 263] on input "string" at bounding box center [381, 270] width 204 height 31
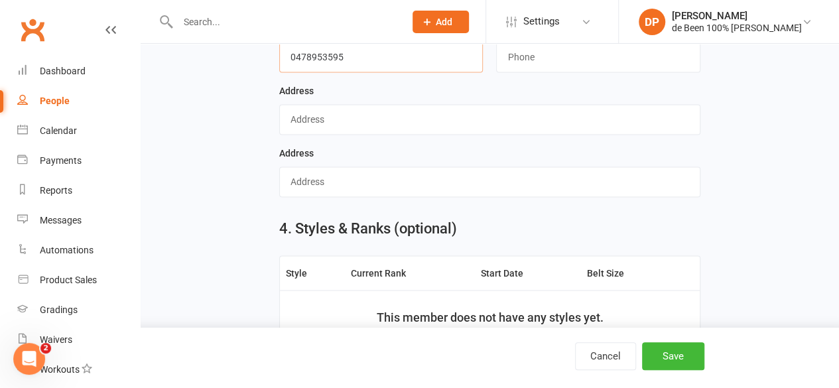
scroll to position [1073, 0]
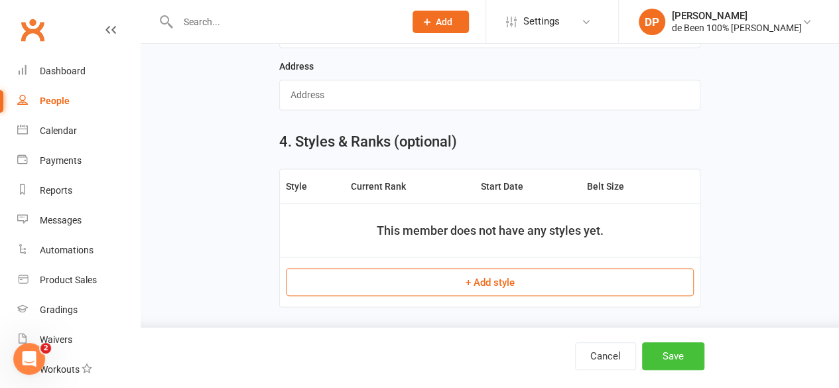
type input "0478953595"
click at [677, 353] on button "Save" at bounding box center [673, 356] width 62 height 28
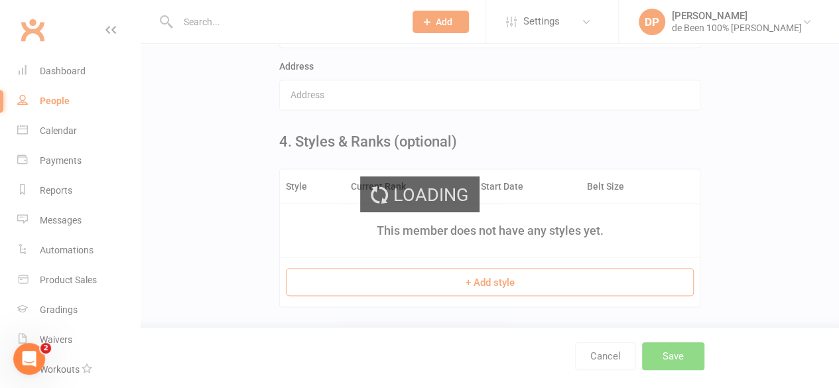
scroll to position [0, 0]
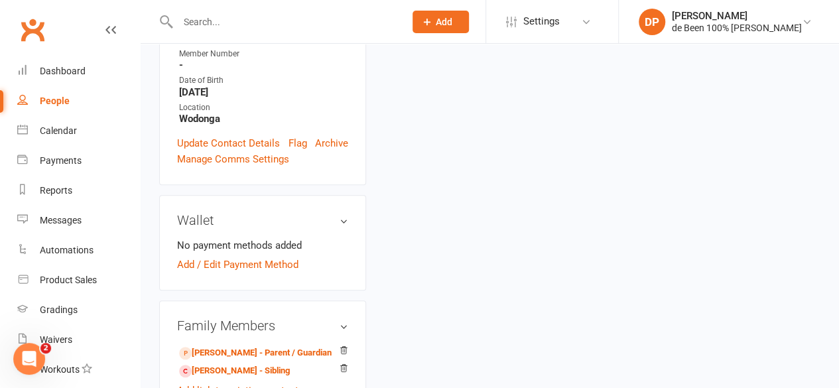
scroll to position [355, 0]
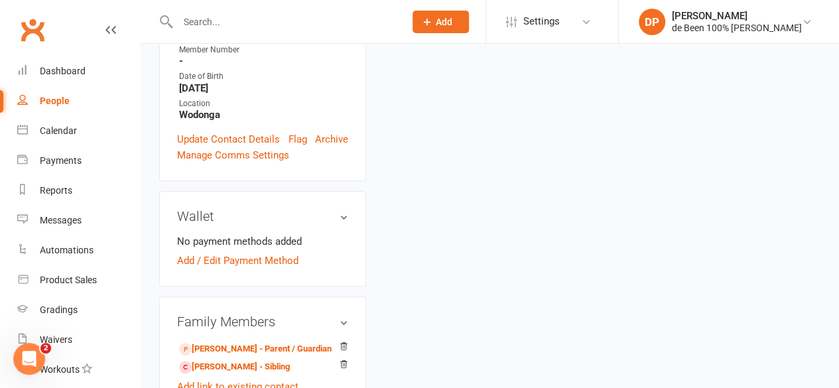
click at [259, 381] on button "Member" at bounding box center [244, 391] width 84 height 20
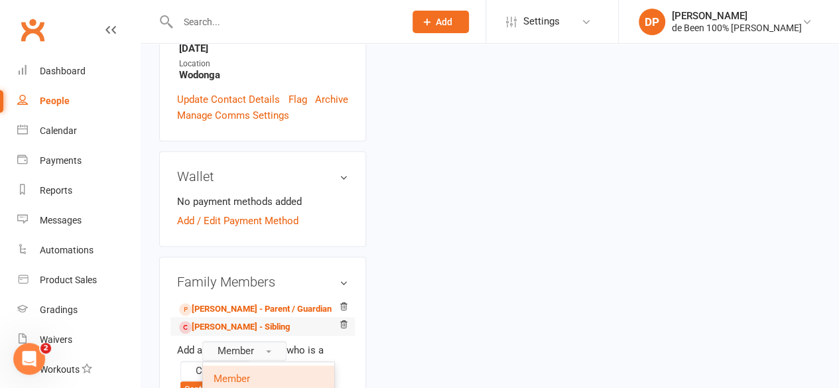
scroll to position [409, 0]
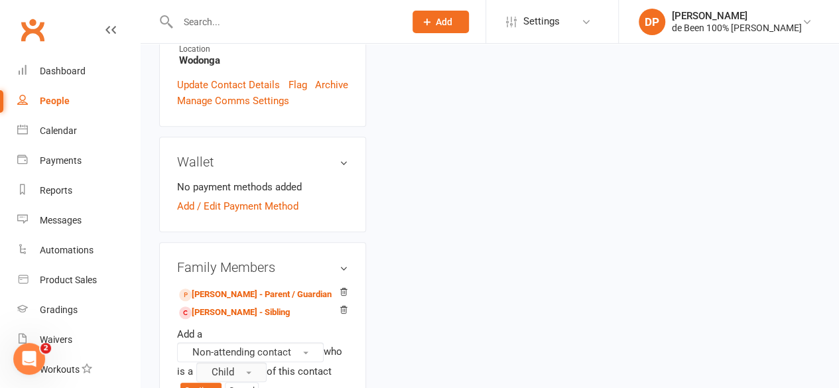
click at [252, 362] on button "Child" at bounding box center [231, 372] width 70 height 20
click at [253, 383] on button "Continue" at bounding box center [254, 391] width 41 height 16
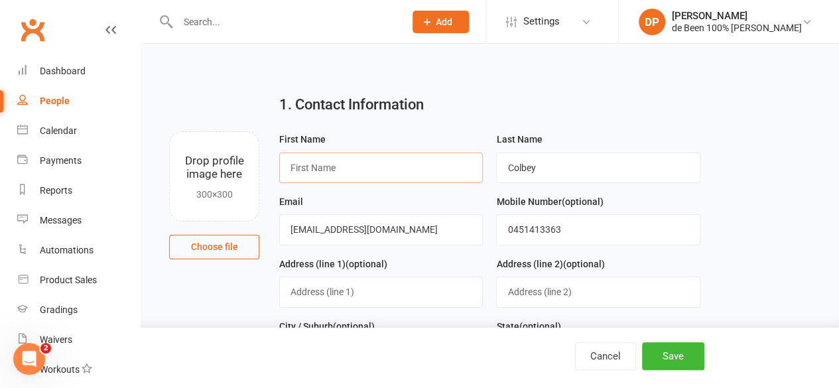
click at [307, 166] on input "text" at bounding box center [381, 168] width 204 height 31
type input "Bua"
type input "Nitsunkit"
click at [397, 226] on input "colbey79@hotmail.com" at bounding box center [381, 229] width 204 height 31
type input "c"
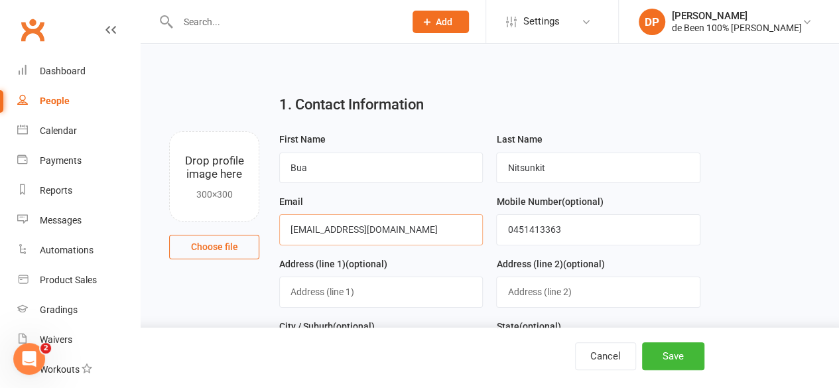
type input "midori162@hotmail.com"
click at [573, 226] on input "0451413363" at bounding box center [598, 229] width 204 height 31
type input "0"
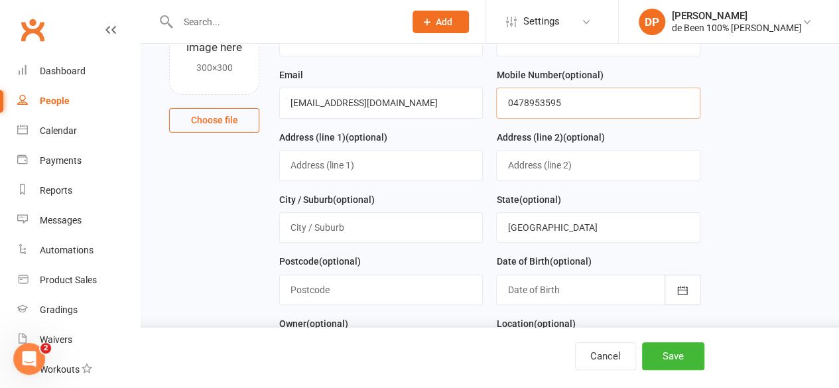
scroll to position [127, 0]
type input "0478953595"
click at [352, 149] on input "text" at bounding box center [381, 164] width 204 height 31
type input "Unit 2/4 Briese Ct"
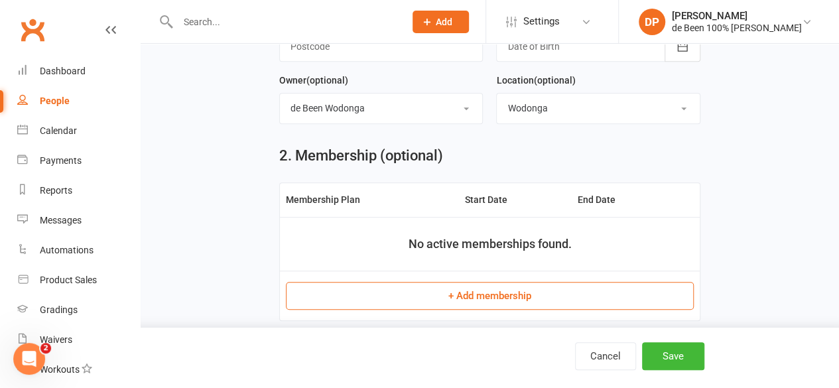
scroll to position [390, 0]
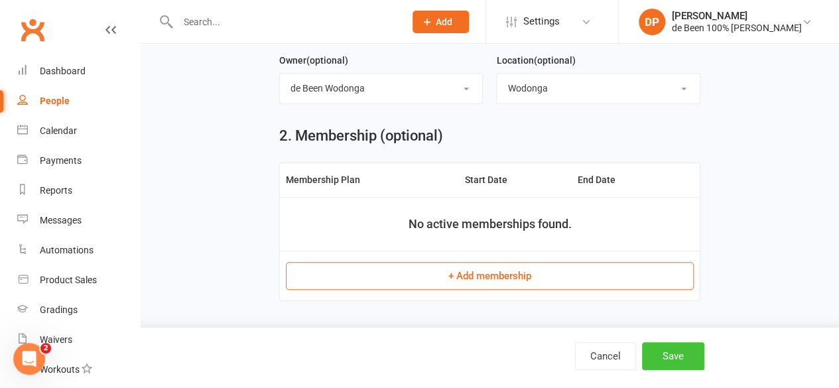
type input "Thurgoona"
click at [669, 350] on button "Save" at bounding box center [673, 356] width 62 height 28
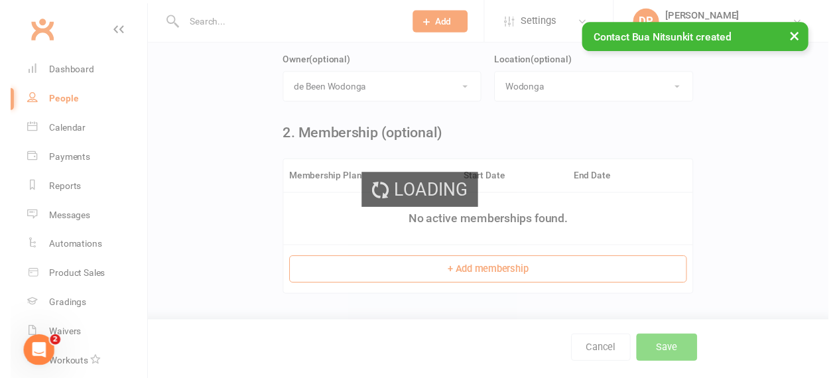
scroll to position [0, 0]
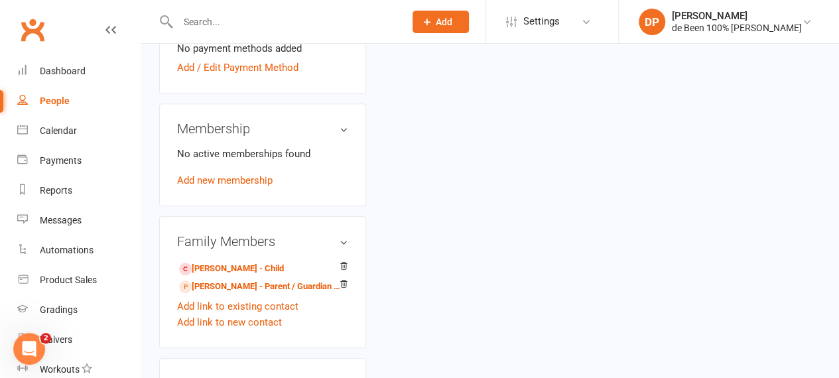
scroll to position [460, 0]
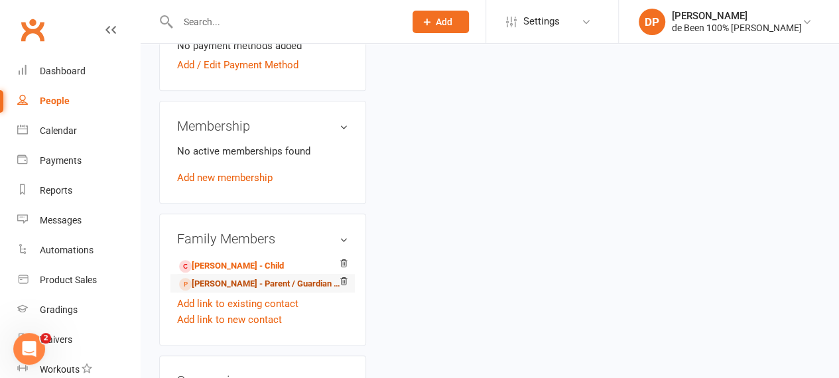
click at [252, 281] on link "Thomas Colbey - Parent / Guardian of Joseph Colbey" at bounding box center [260, 284] width 163 height 14
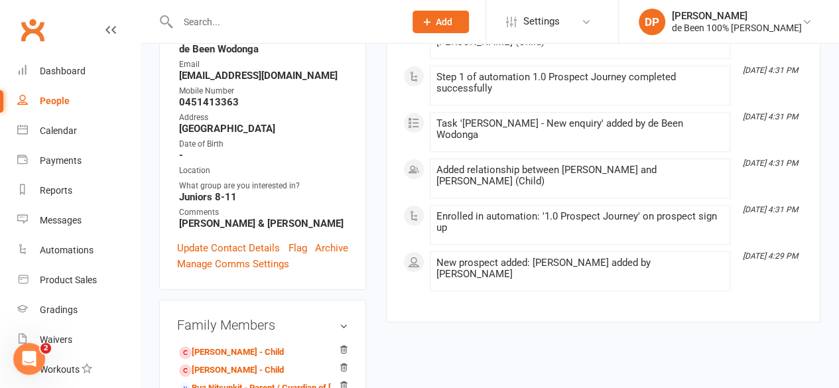
scroll to position [245, 0]
click at [220, 345] on link "Levi Colbey - Child" at bounding box center [231, 352] width 105 height 14
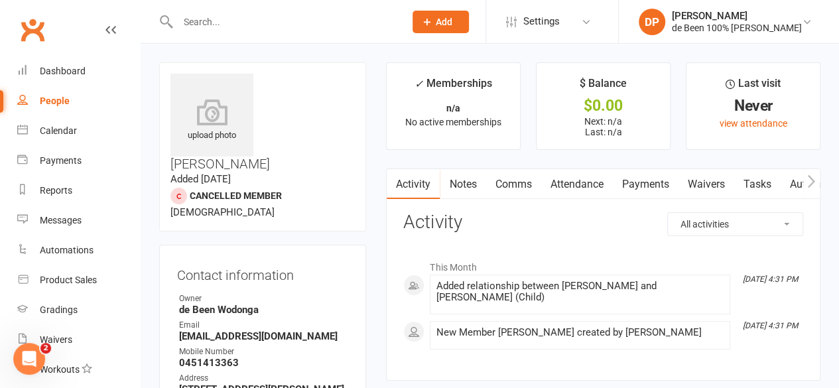
click at [64, 104] on div "People" at bounding box center [55, 101] width 30 height 11
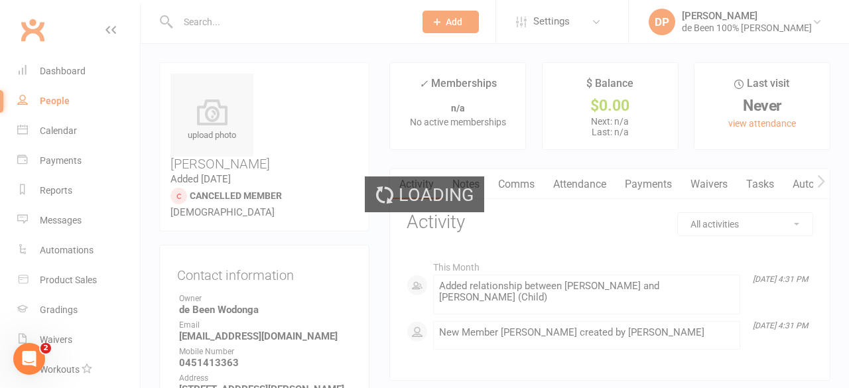
select select "50"
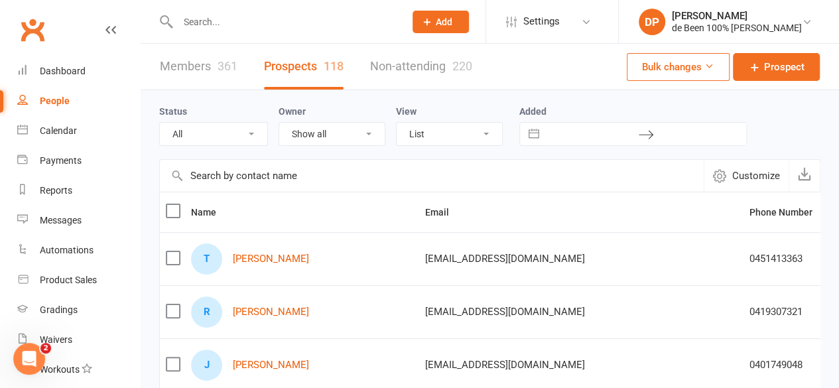
click at [388, 64] on link "Non-attending 220" at bounding box center [421, 67] width 102 height 46
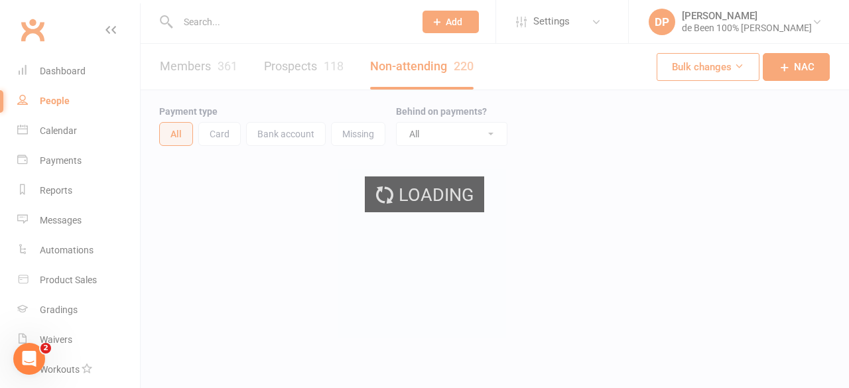
select select "100"
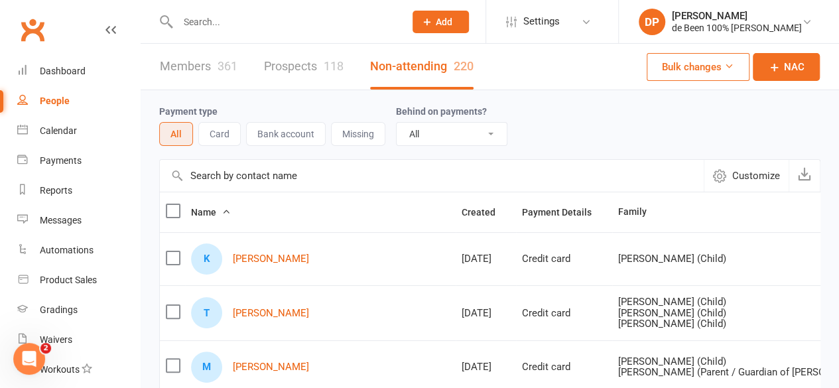
click at [215, 178] on input "text" at bounding box center [432, 176] width 544 height 32
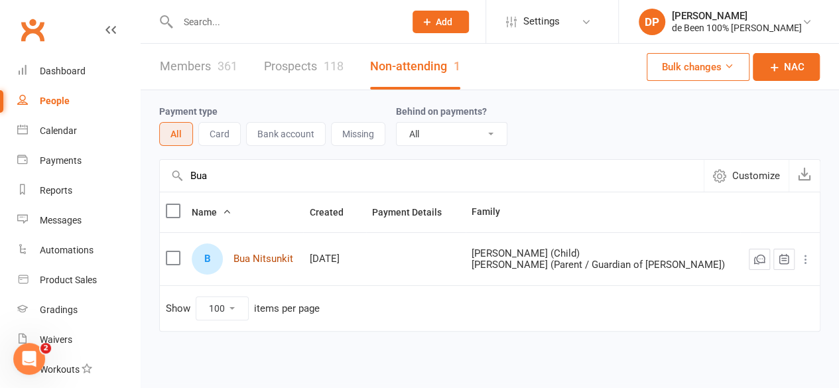
type input "Bua"
click at [269, 257] on link "Bua Nitsunkit" at bounding box center [264, 258] width 60 height 11
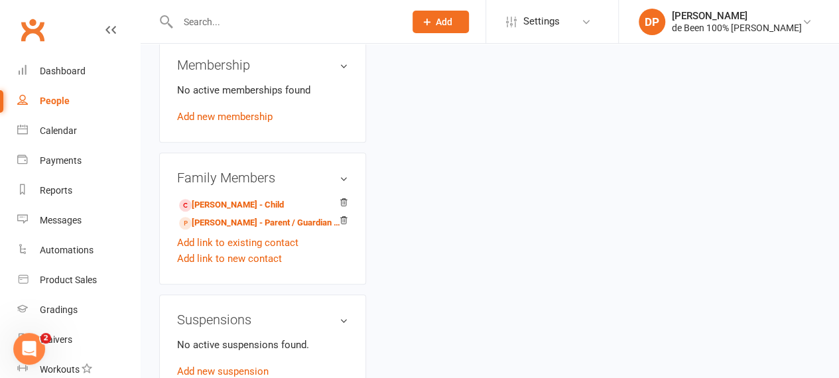
scroll to position [525, 0]
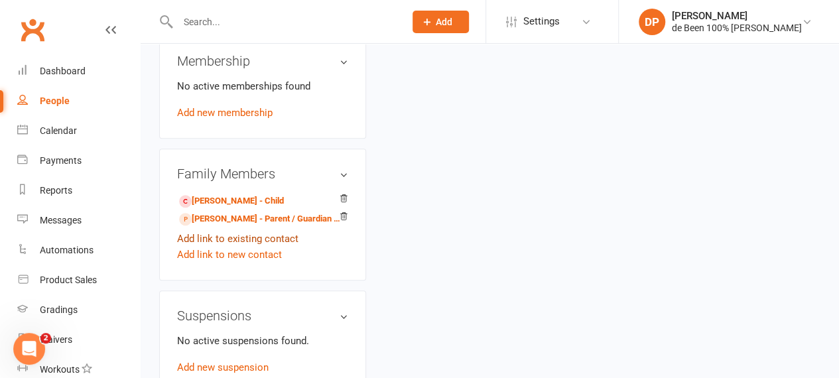
click at [253, 236] on link "Add link to existing contact" at bounding box center [237, 239] width 121 height 16
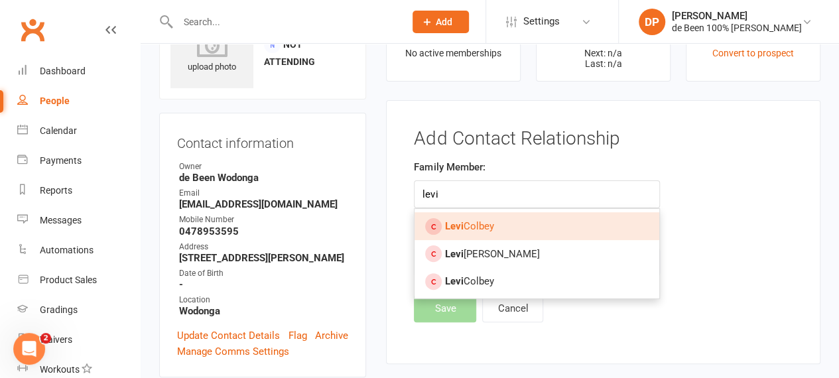
type input "levi"
click at [459, 220] on strong "Levi" at bounding box center [454, 226] width 19 height 12
type input "Levi Colbey"
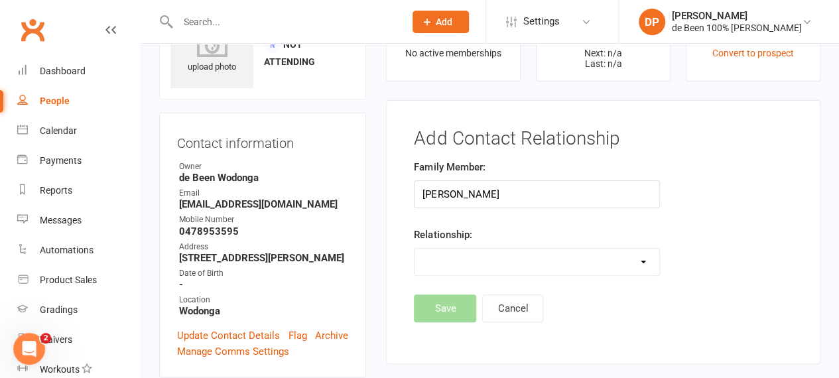
click at [470, 265] on select "Parent / Guardian Child Sibling (parent not in system) Spouse / Partner Cousin …" at bounding box center [537, 262] width 244 height 27
select select "1"
click at [415, 249] on select "Parent / Guardian Child Sibling (parent not in system) Spouse / Partner Cousin …" at bounding box center [537, 262] width 244 height 27
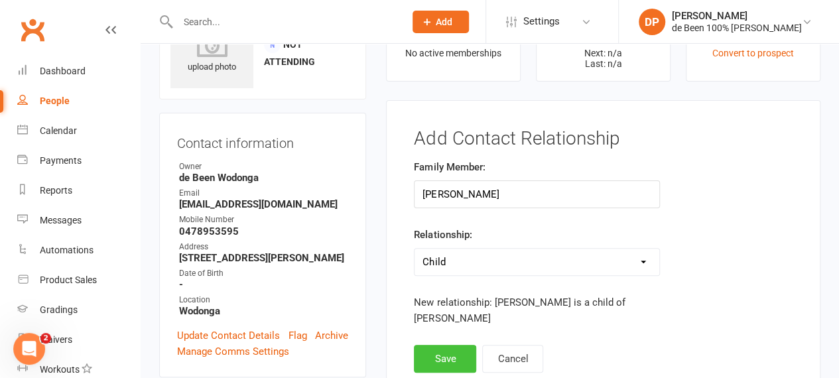
click at [452, 345] on button "Save" at bounding box center [445, 359] width 62 height 28
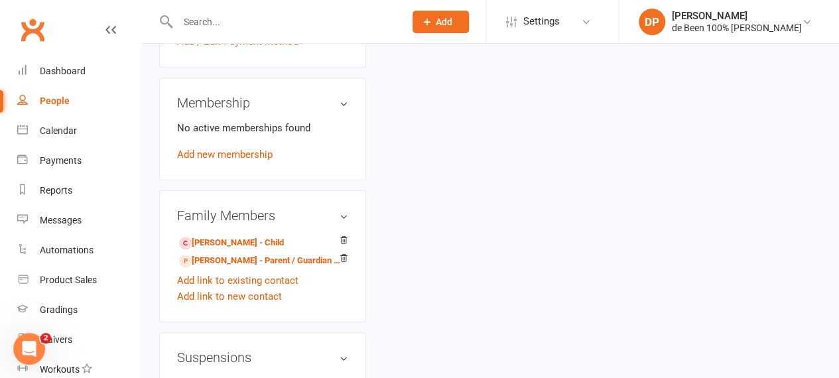
scroll to position [484, 0]
click at [52, 104] on div "People" at bounding box center [55, 101] width 30 height 11
select select "100"
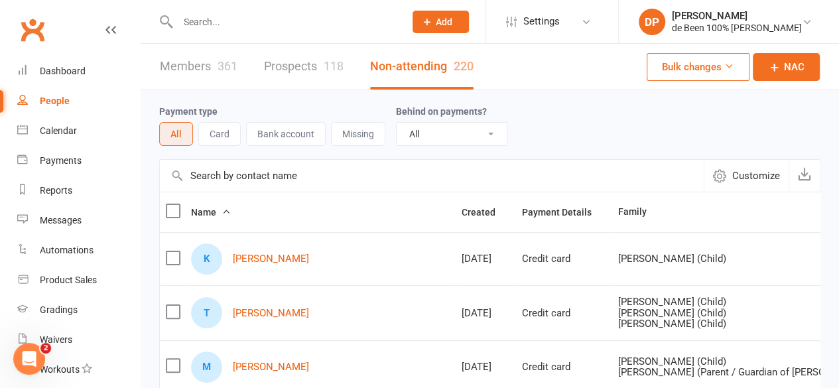
click at [293, 70] on link "Prospects 118" at bounding box center [304, 67] width 80 height 46
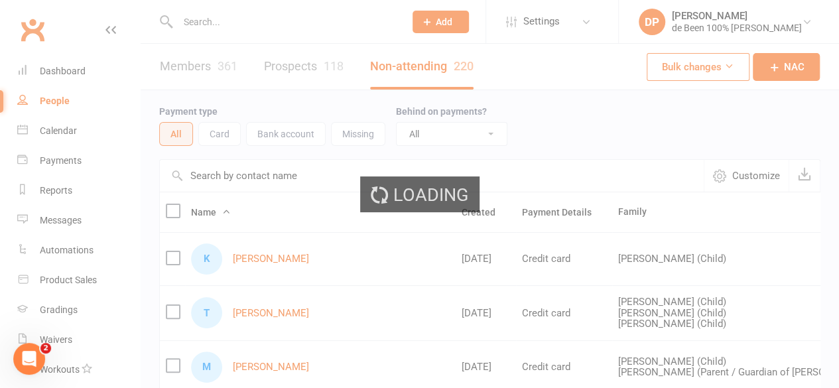
select select "50"
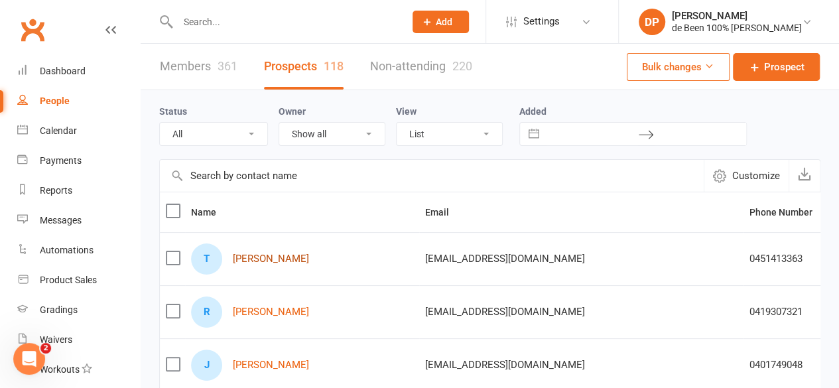
click at [273, 256] on link "Thomas Colbey" at bounding box center [271, 258] width 76 height 11
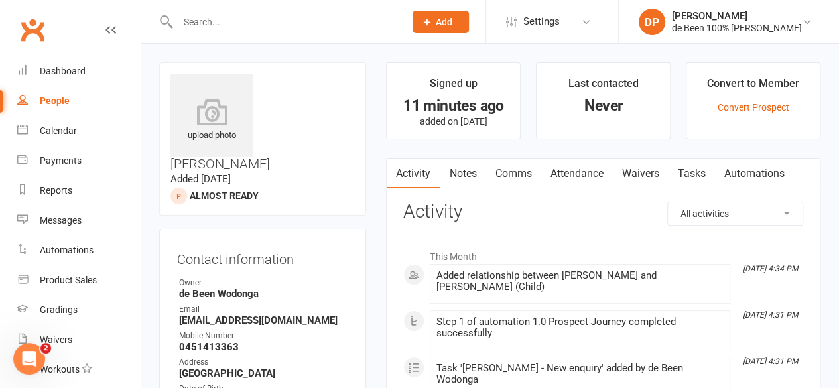
click at [734, 176] on link "Automations" at bounding box center [754, 174] width 79 height 31
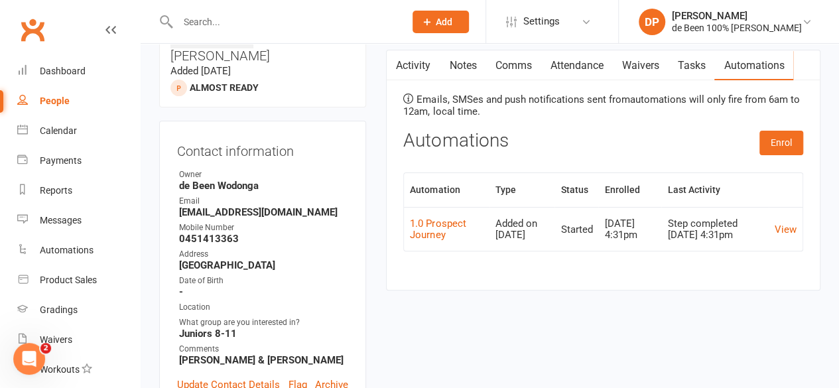
scroll to position [109, 0]
click at [782, 239] on td "View" at bounding box center [786, 228] width 34 height 44
click at [788, 228] on link "View" at bounding box center [786, 229] width 22 height 12
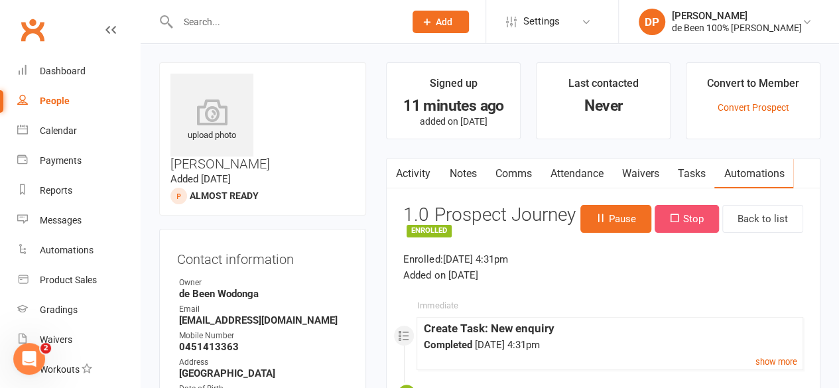
click at [685, 209] on button "Stop" at bounding box center [687, 219] width 64 height 28
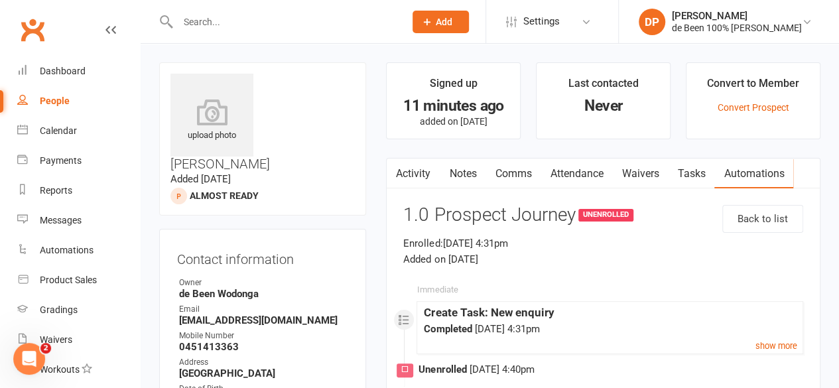
click at [650, 174] on link "Waivers" at bounding box center [640, 174] width 56 height 31
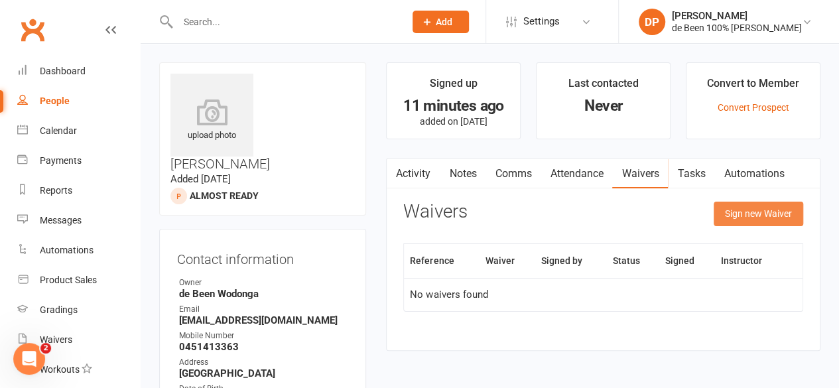
click at [762, 215] on button "Sign new Waiver" at bounding box center [759, 214] width 90 height 24
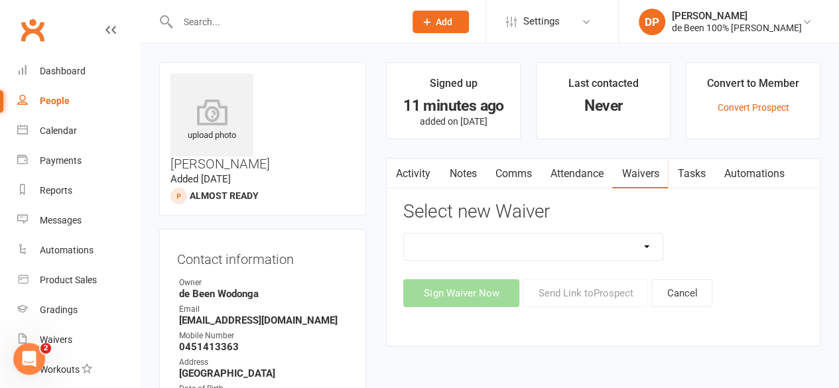
click at [628, 248] on select "1.0 Introductory Waiver 1.1 Introductory Waiver - Bring a friend! 1.2 Two Class…" at bounding box center [533, 247] width 259 height 27
select select "11637"
click at [404, 234] on select "1.0 Introductory Waiver 1.1 Introductory Waiver - Bring a friend! 1.2 Two Class…" at bounding box center [533, 247] width 259 height 27
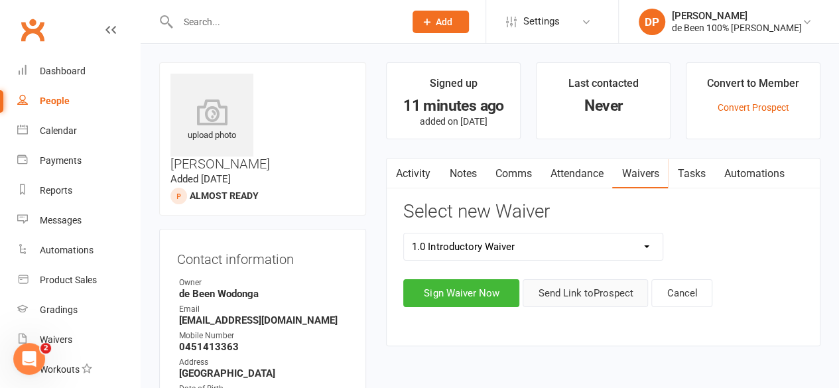
click at [592, 291] on button "Send Link to Prospect" at bounding box center [585, 293] width 125 height 28
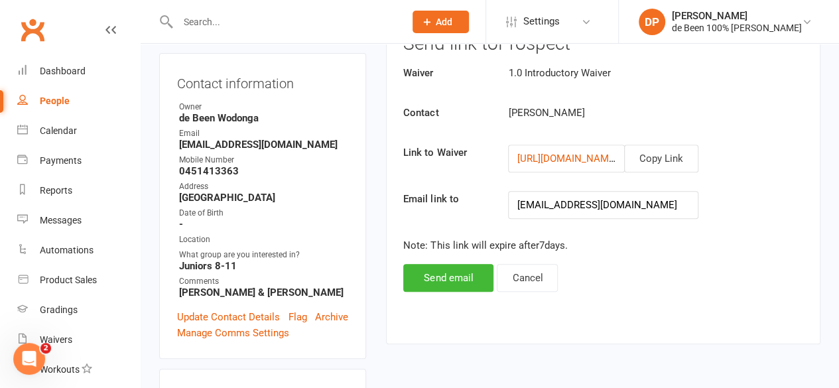
scroll to position [177, 0]
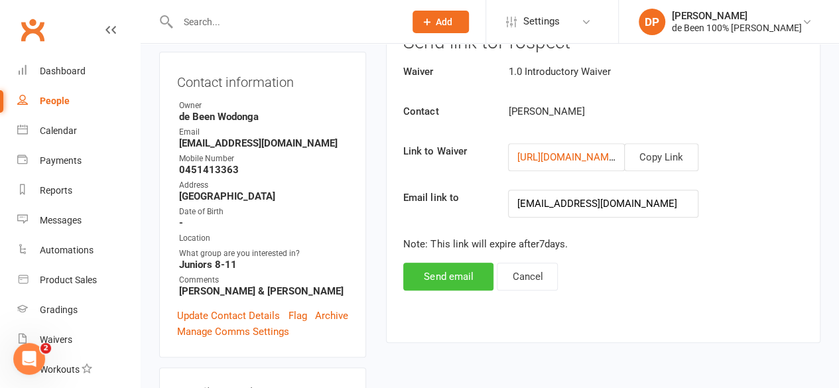
click at [436, 278] on button "Send email" at bounding box center [448, 277] width 90 height 28
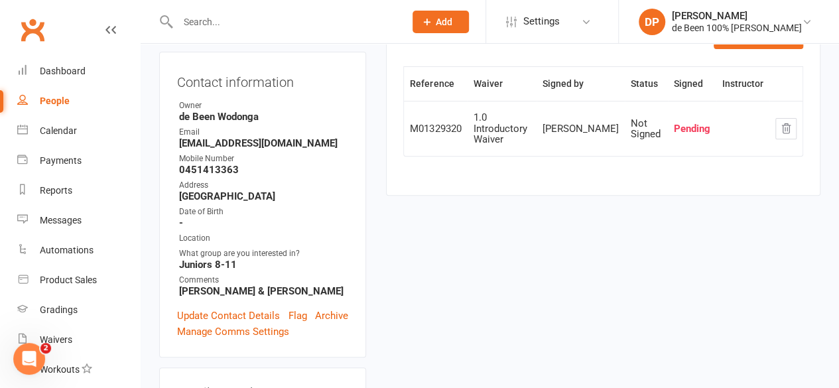
click at [253, 126] on li "Email colbey79@hotmail.com" at bounding box center [262, 137] width 171 height 23
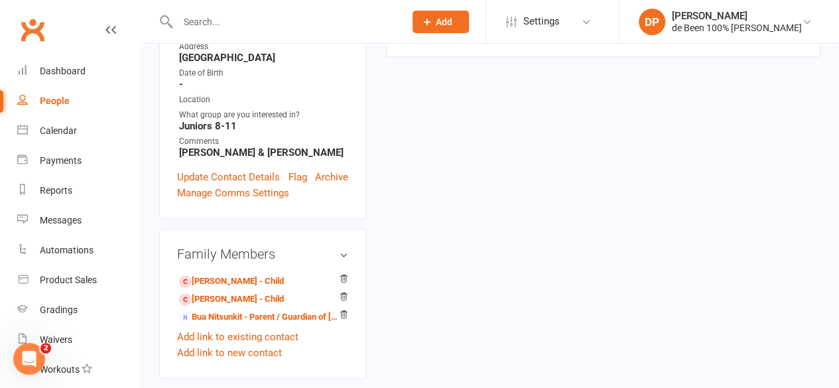
scroll to position [316, 0]
click at [49, 101] on div "People" at bounding box center [55, 101] width 30 height 11
select select "50"
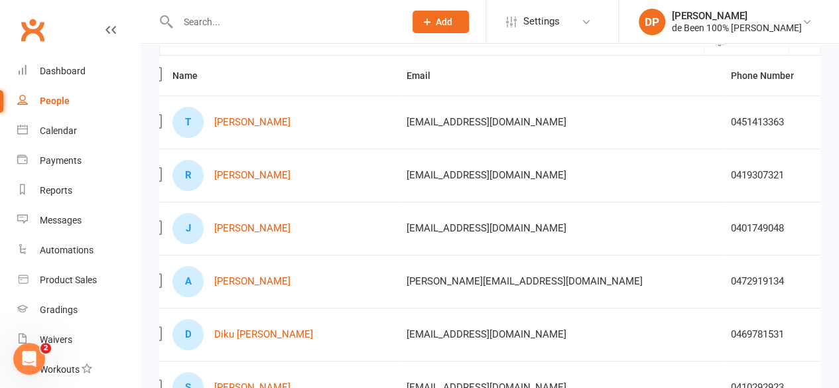
scroll to position [0, 34]
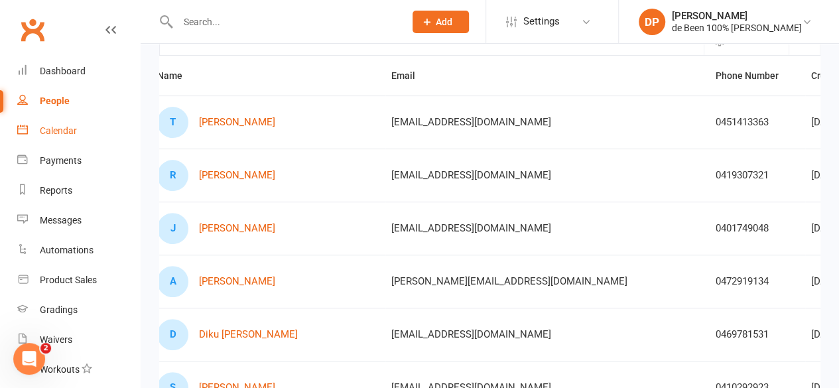
click at [51, 133] on div "Calendar" at bounding box center [58, 130] width 37 height 11
